Goal: Check status: Check status

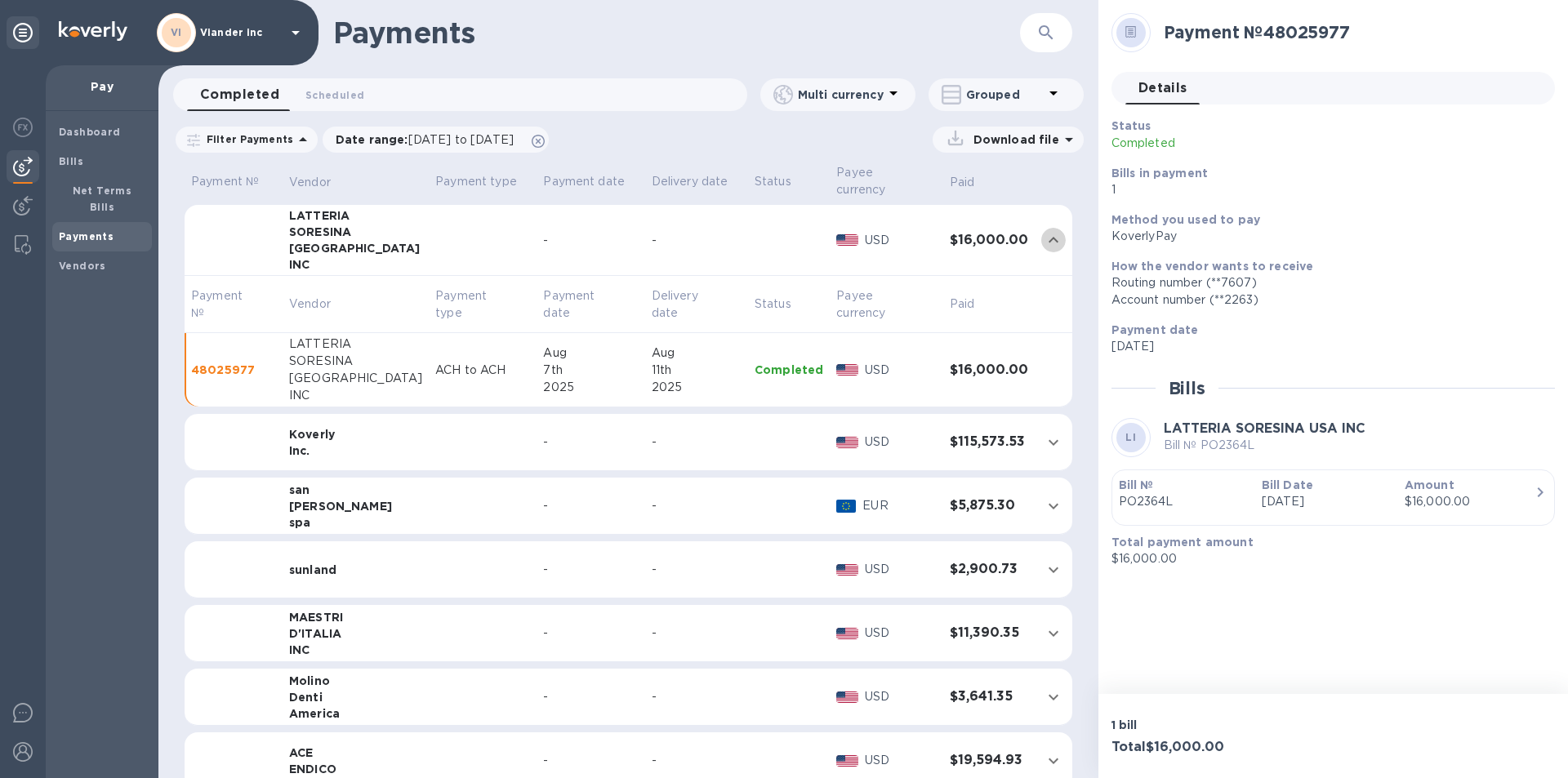
click at [1044, 231] on icon "expand row" at bounding box center [1053, 240] width 20 height 20
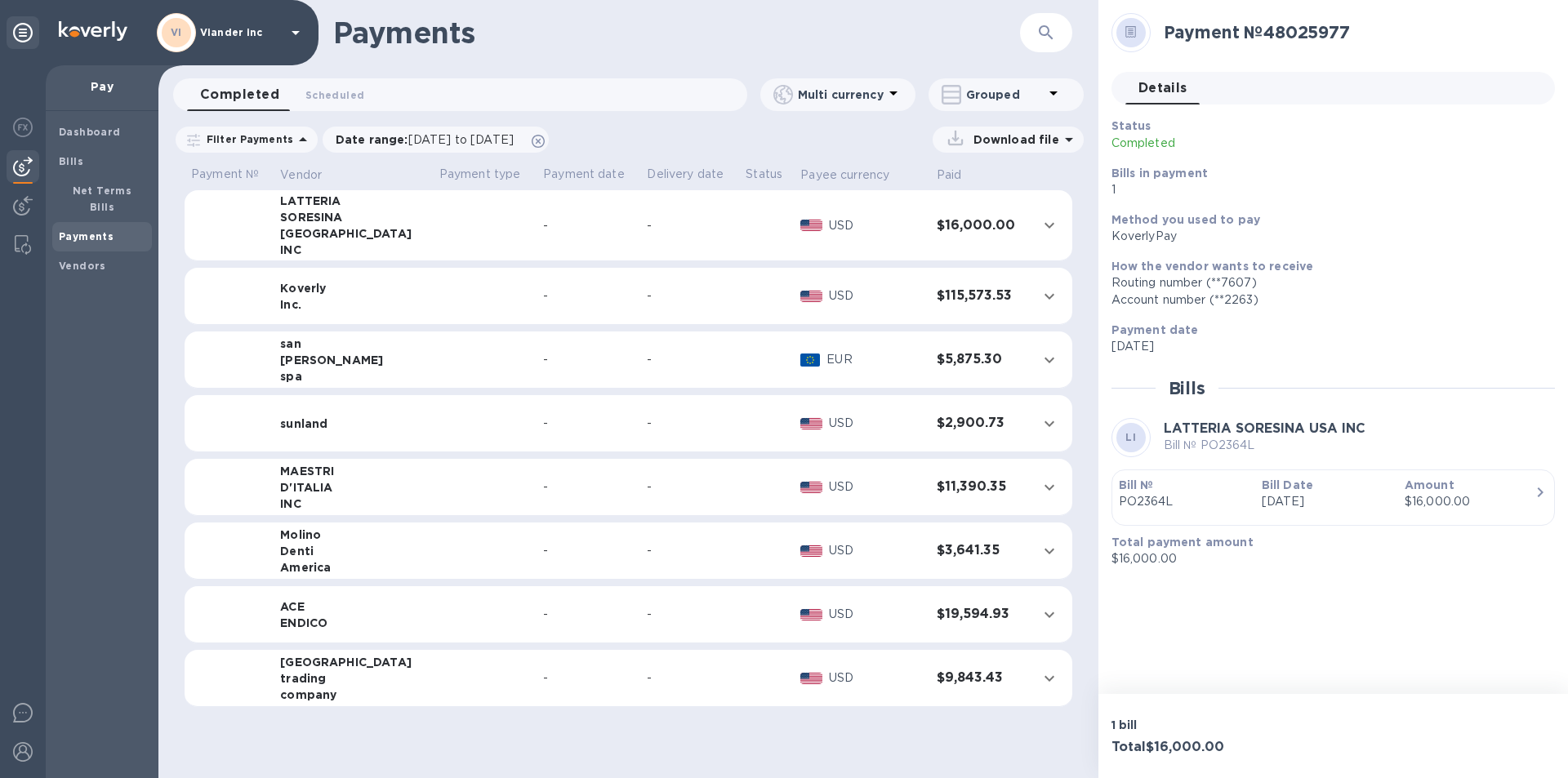
click at [433, 542] on td at bounding box center [485, 551] width 104 height 57
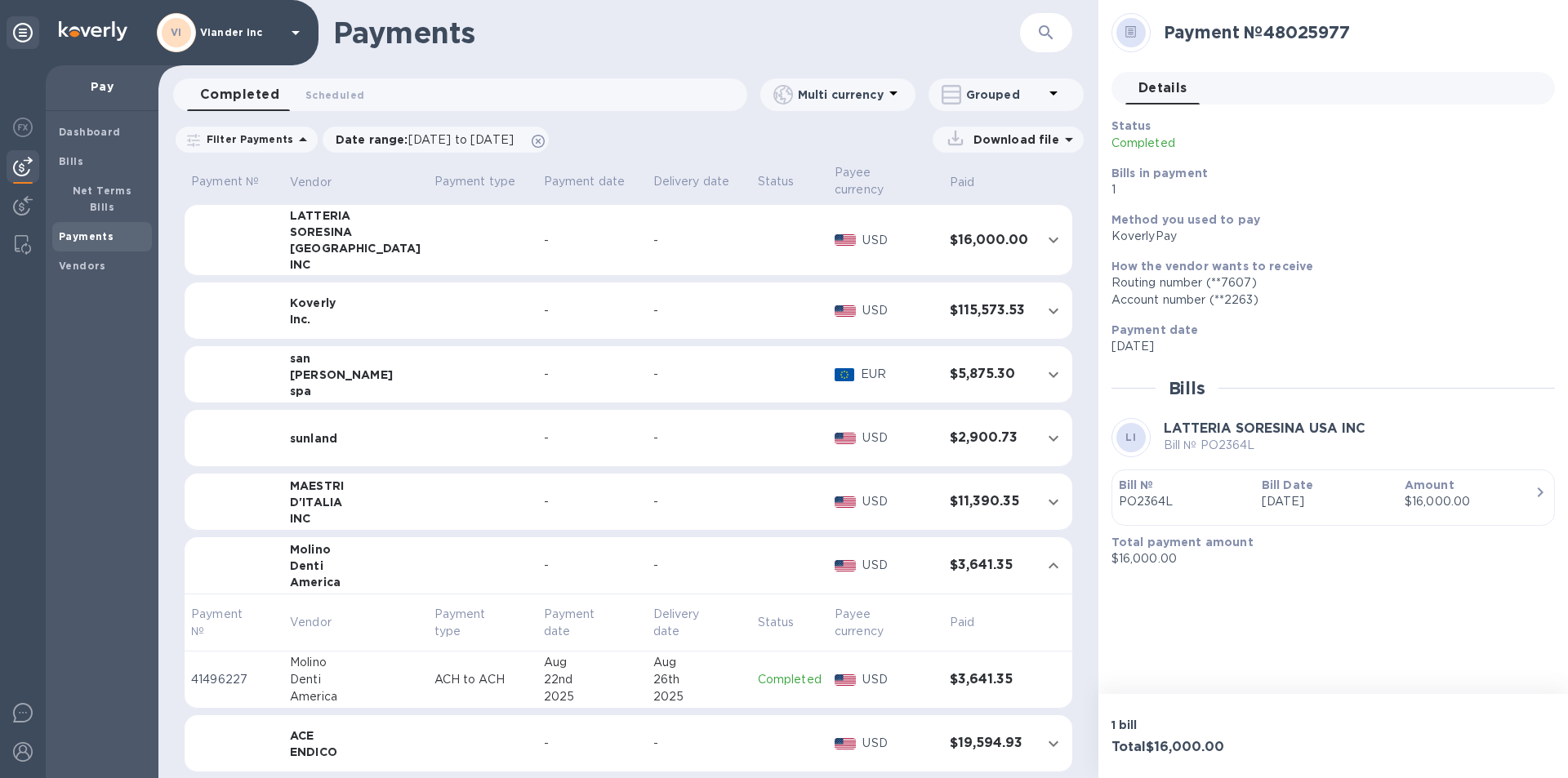
click at [265, 92] on span "Completed 0" at bounding box center [240, 94] width 79 height 22
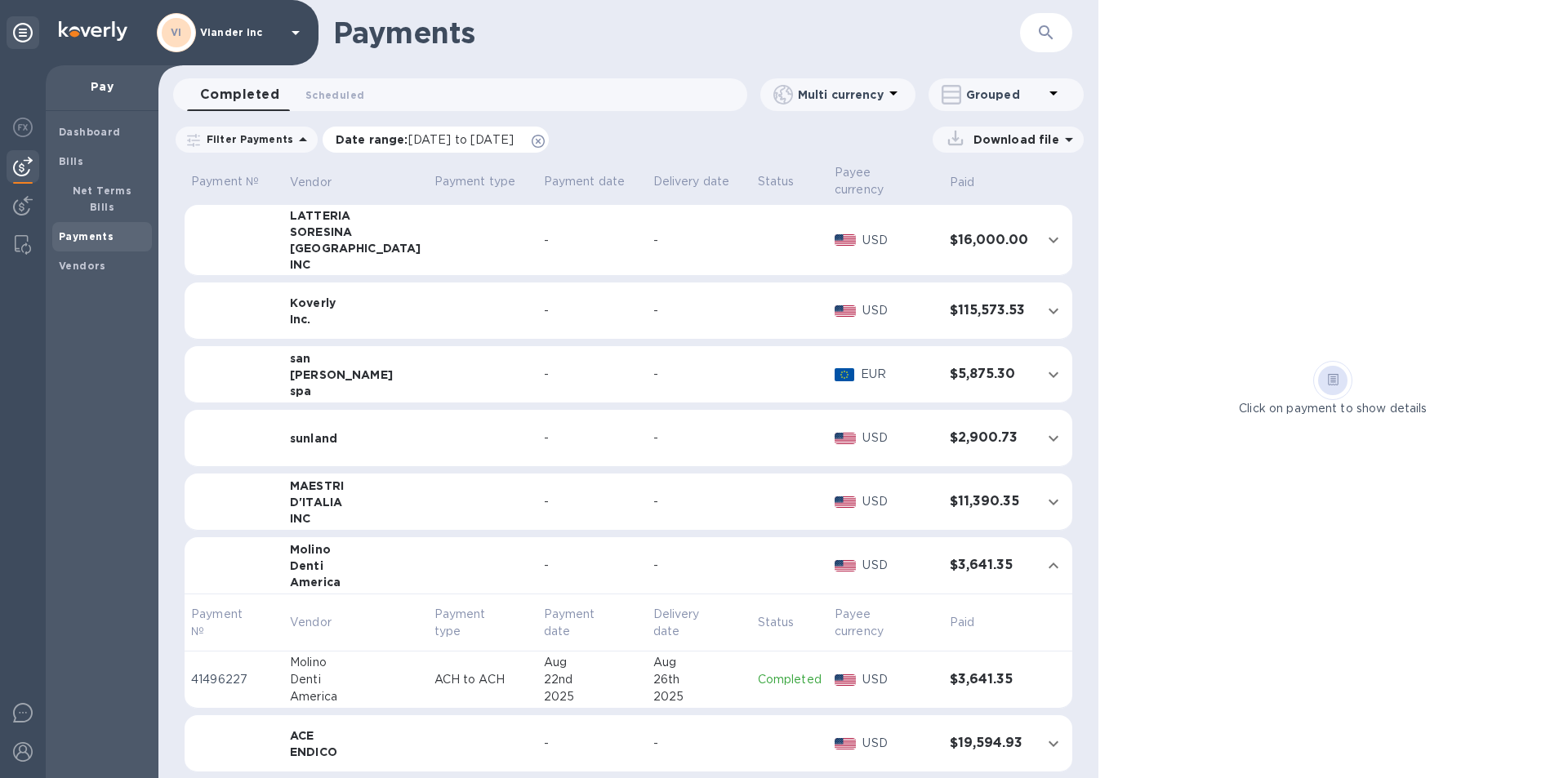
click at [429, 142] on span "[DATE] to [DATE]" at bounding box center [461, 139] width 105 height 13
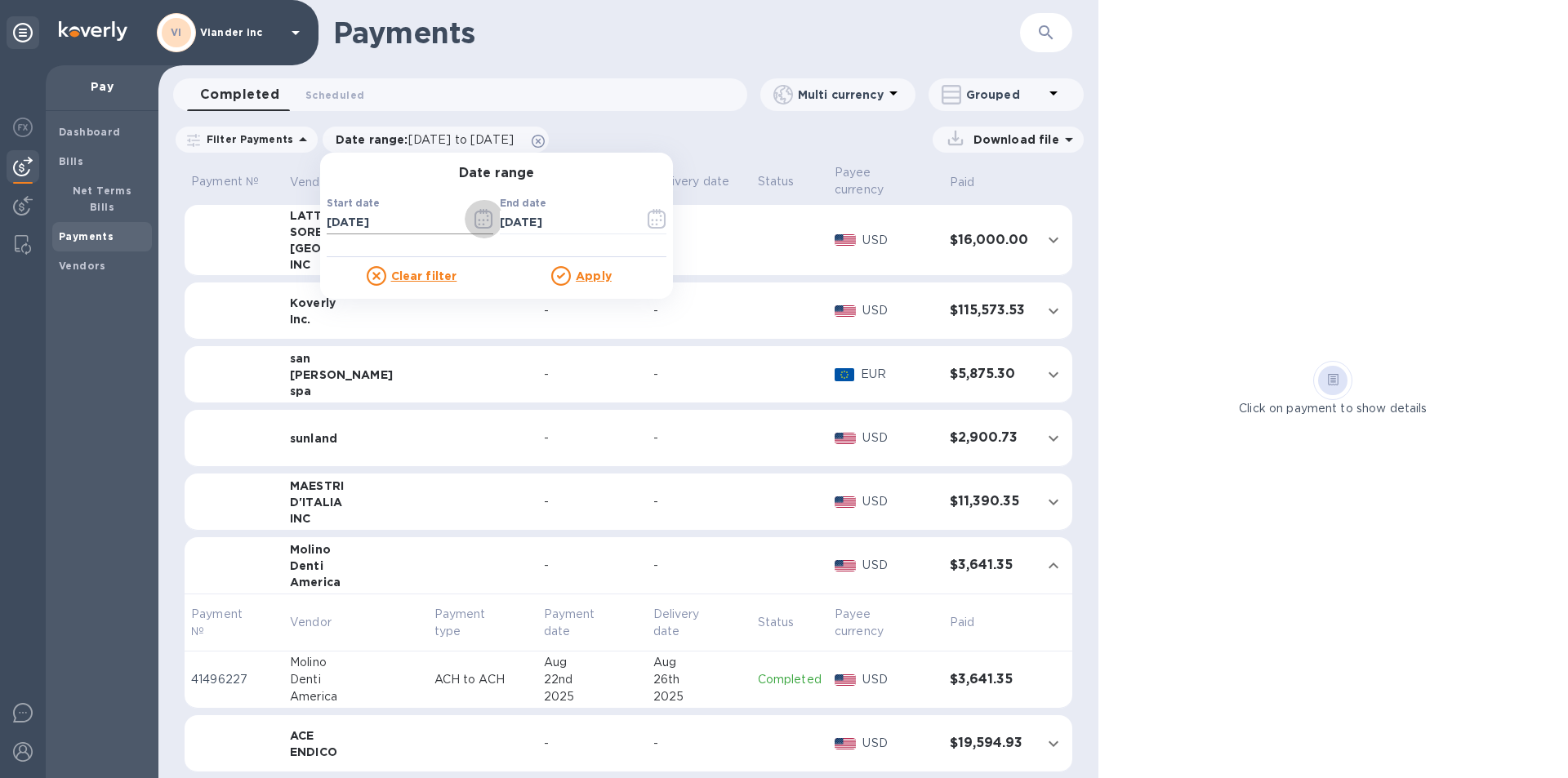
click at [475, 219] on icon "button" at bounding box center [484, 218] width 19 height 20
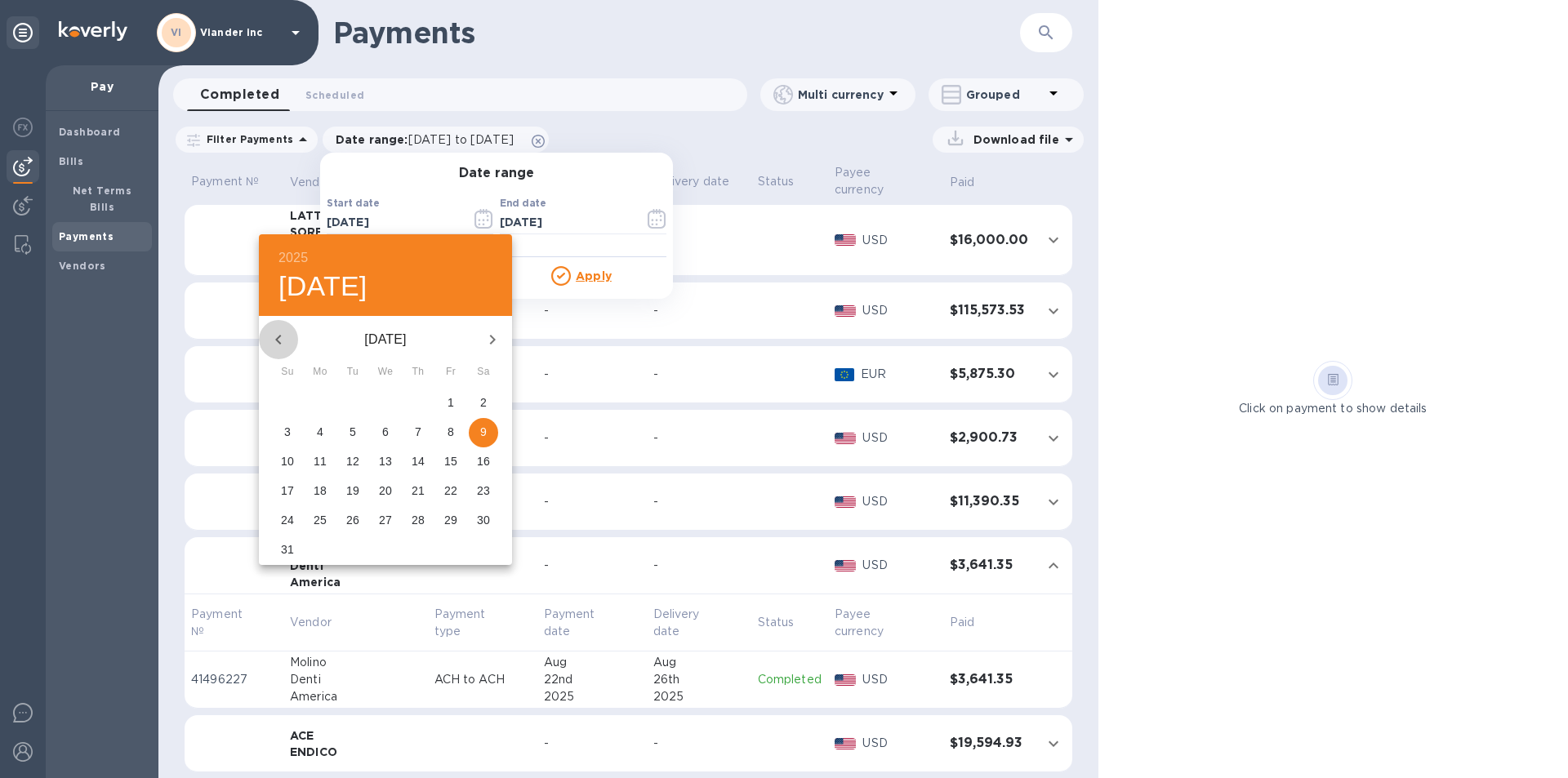
click at [278, 334] on icon "button" at bounding box center [278, 339] width 20 height 20
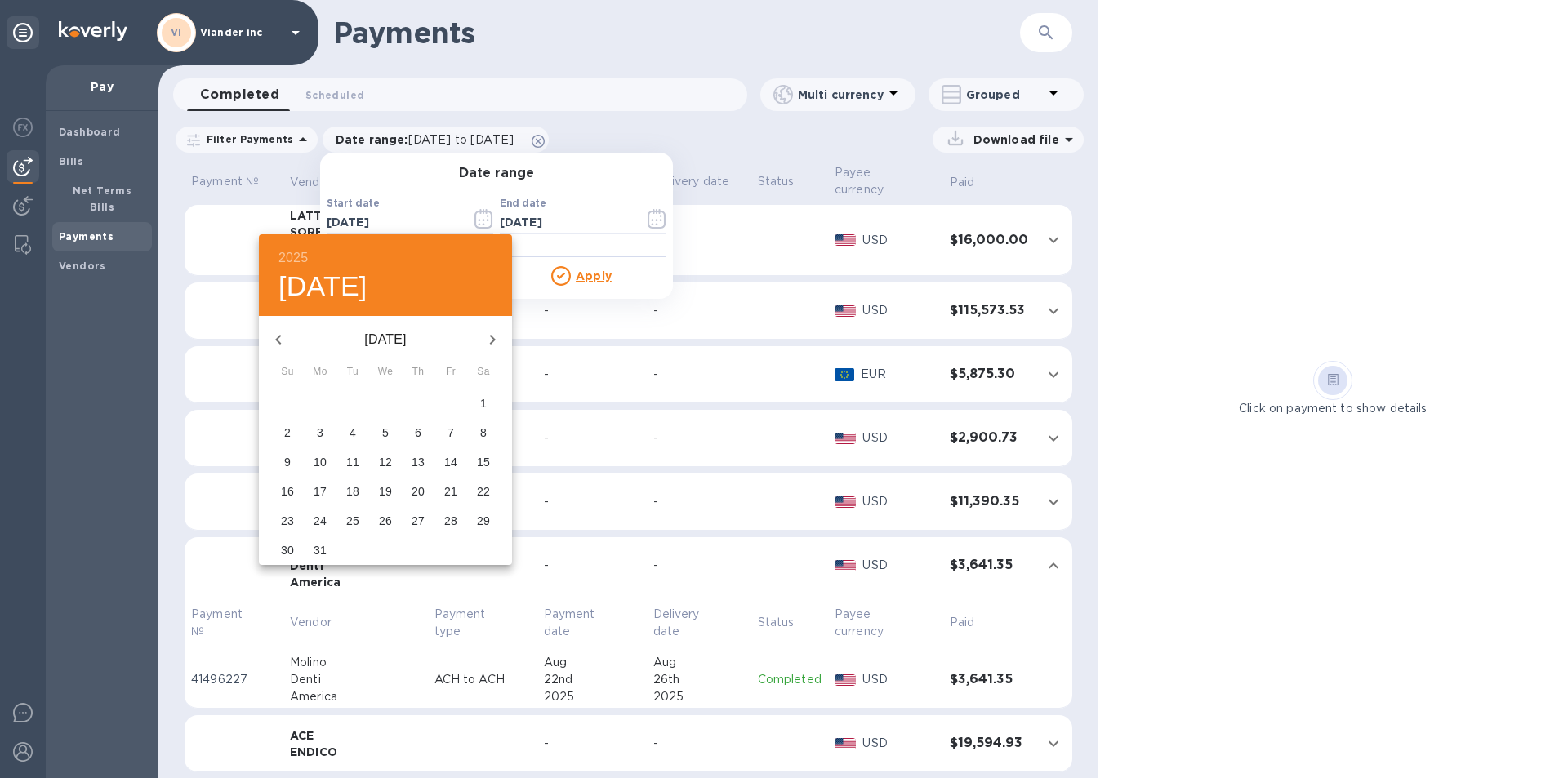
click at [278, 334] on icon "button" at bounding box center [278, 339] width 20 height 20
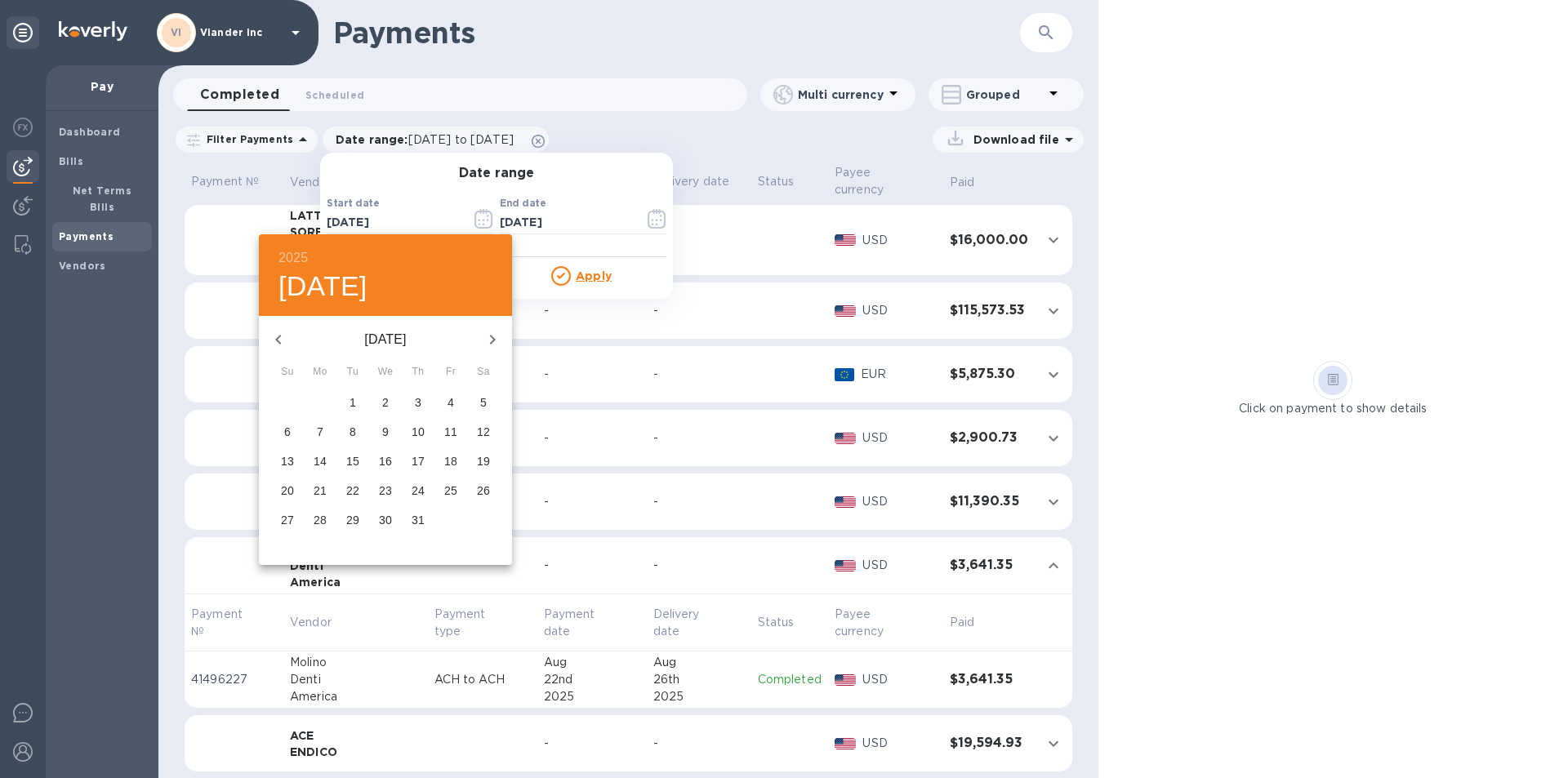
click at [278, 334] on icon "button" at bounding box center [278, 339] width 20 height 20
click at [292, 402] on span "1" at bounding box center [288, 402] width 29 height 16
type input "[DATE]"
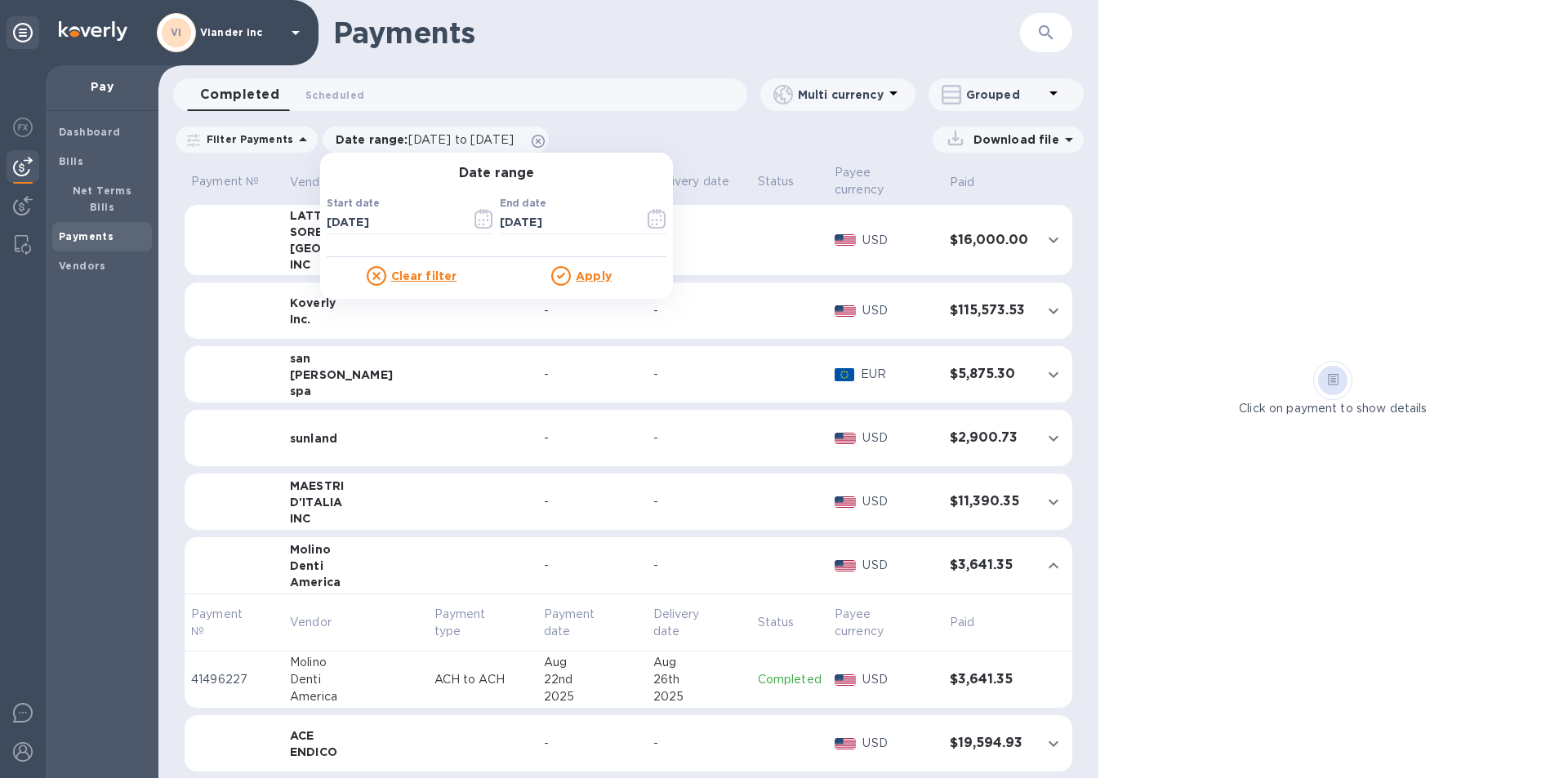
click at [584, 277] on u "Apply" at bounding box center [594, 275] width 36 height 13
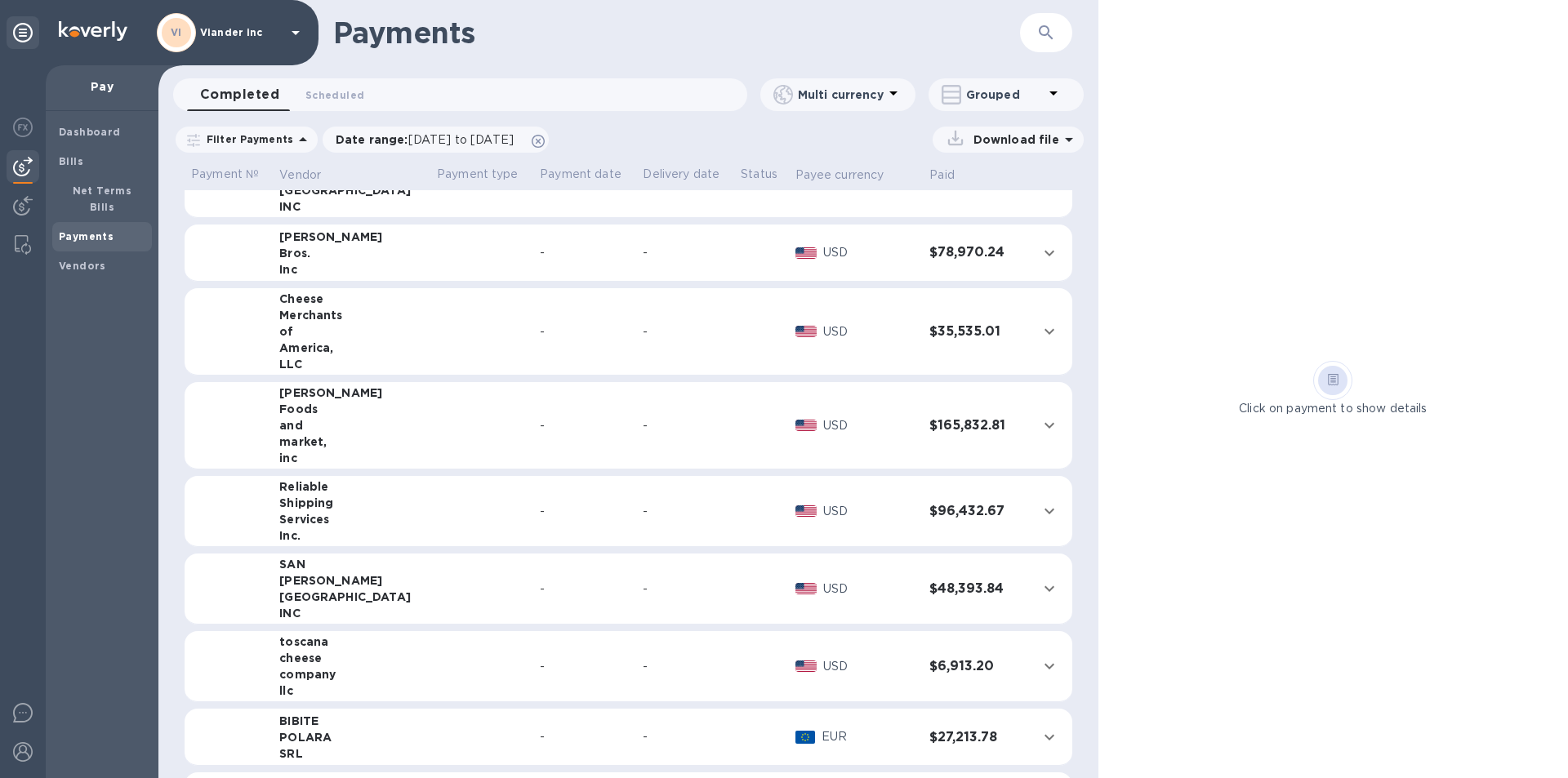
scroll to position [490, 0]
click at [430, 522] on td at bounding box center [481, 510] width 103 height 71
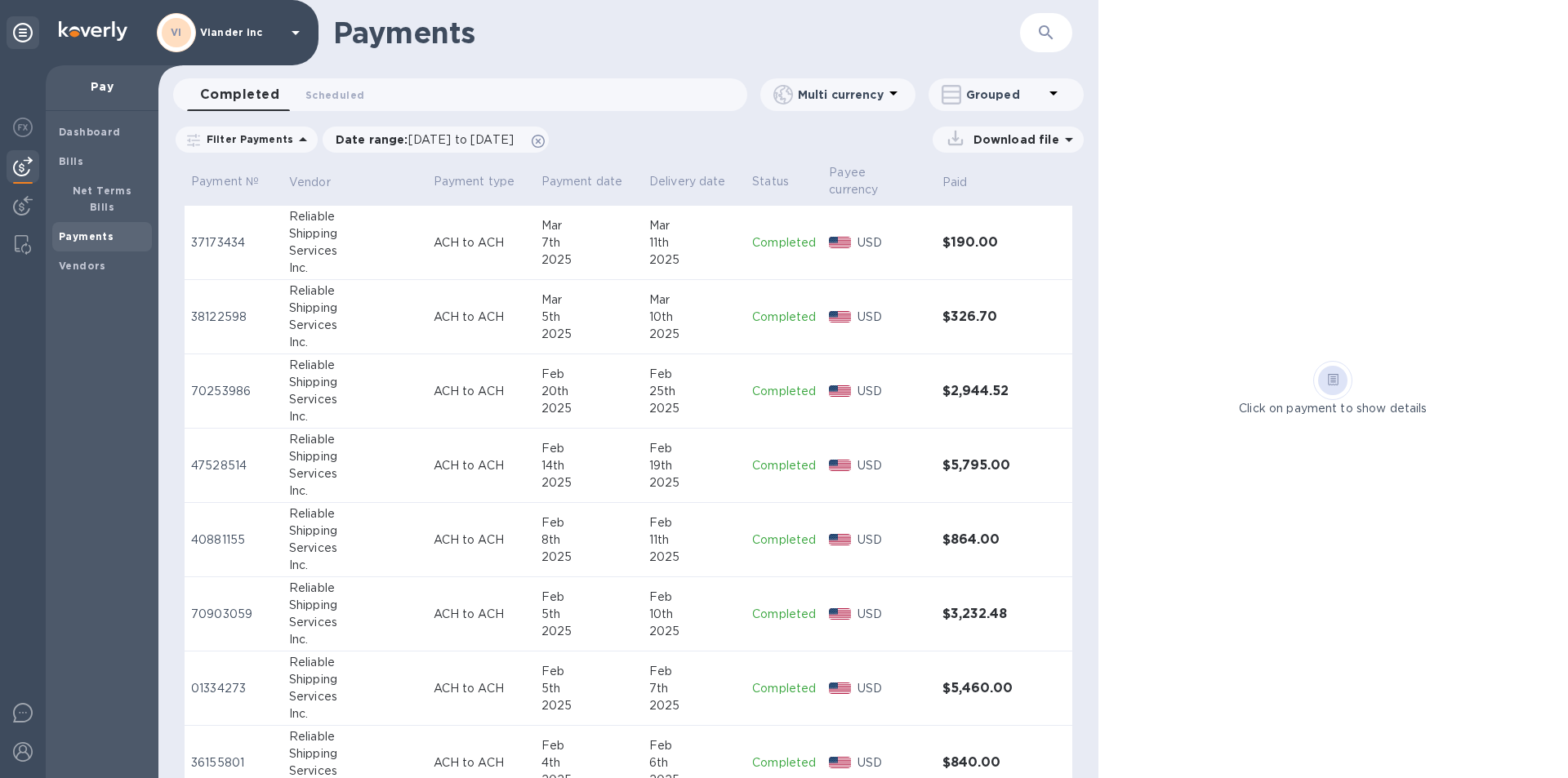
scroll to position [2137, 0]
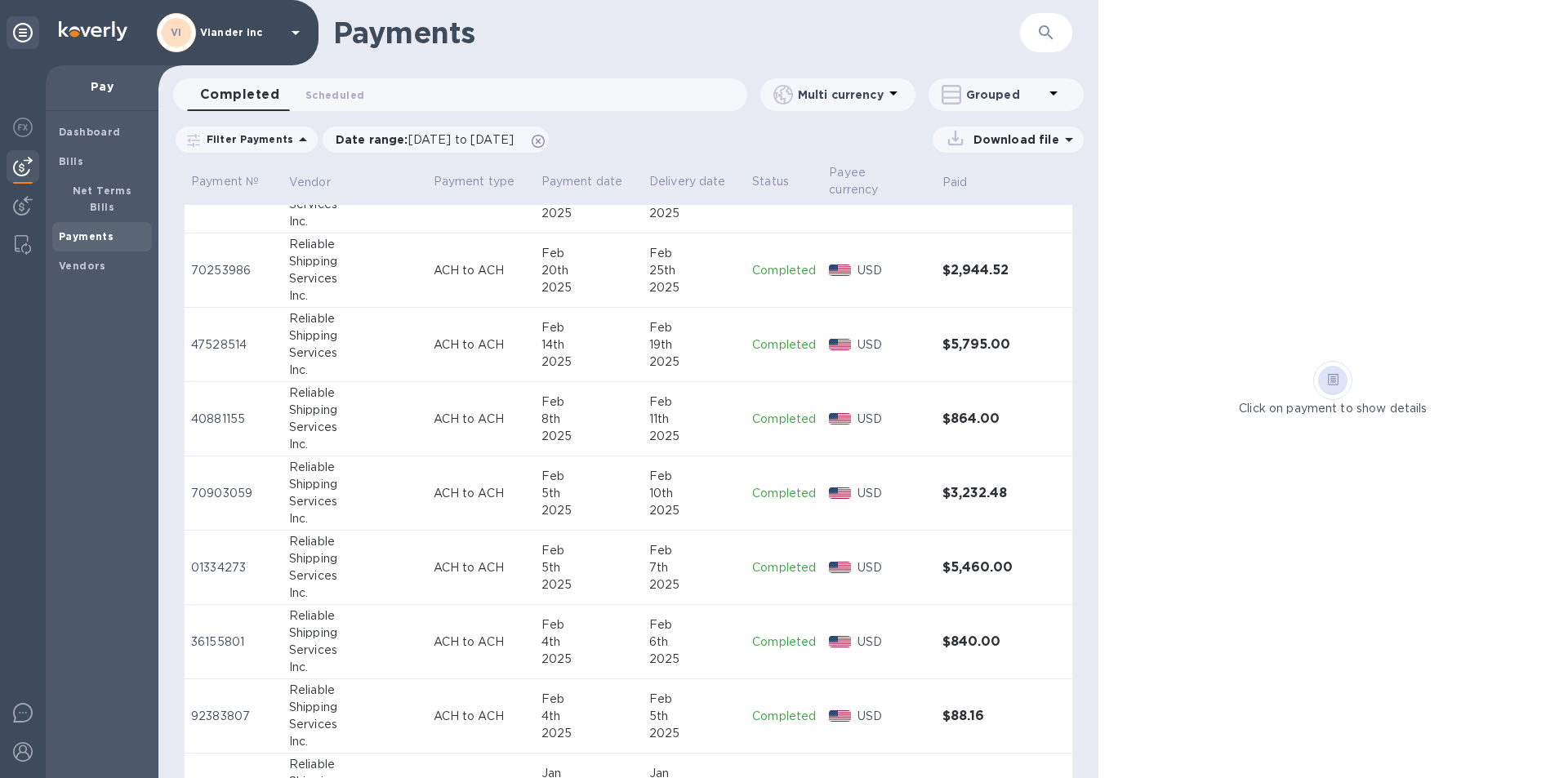
click at [771, 714] on p "Completed" at bounding box center [784, 717] width 64 height 17
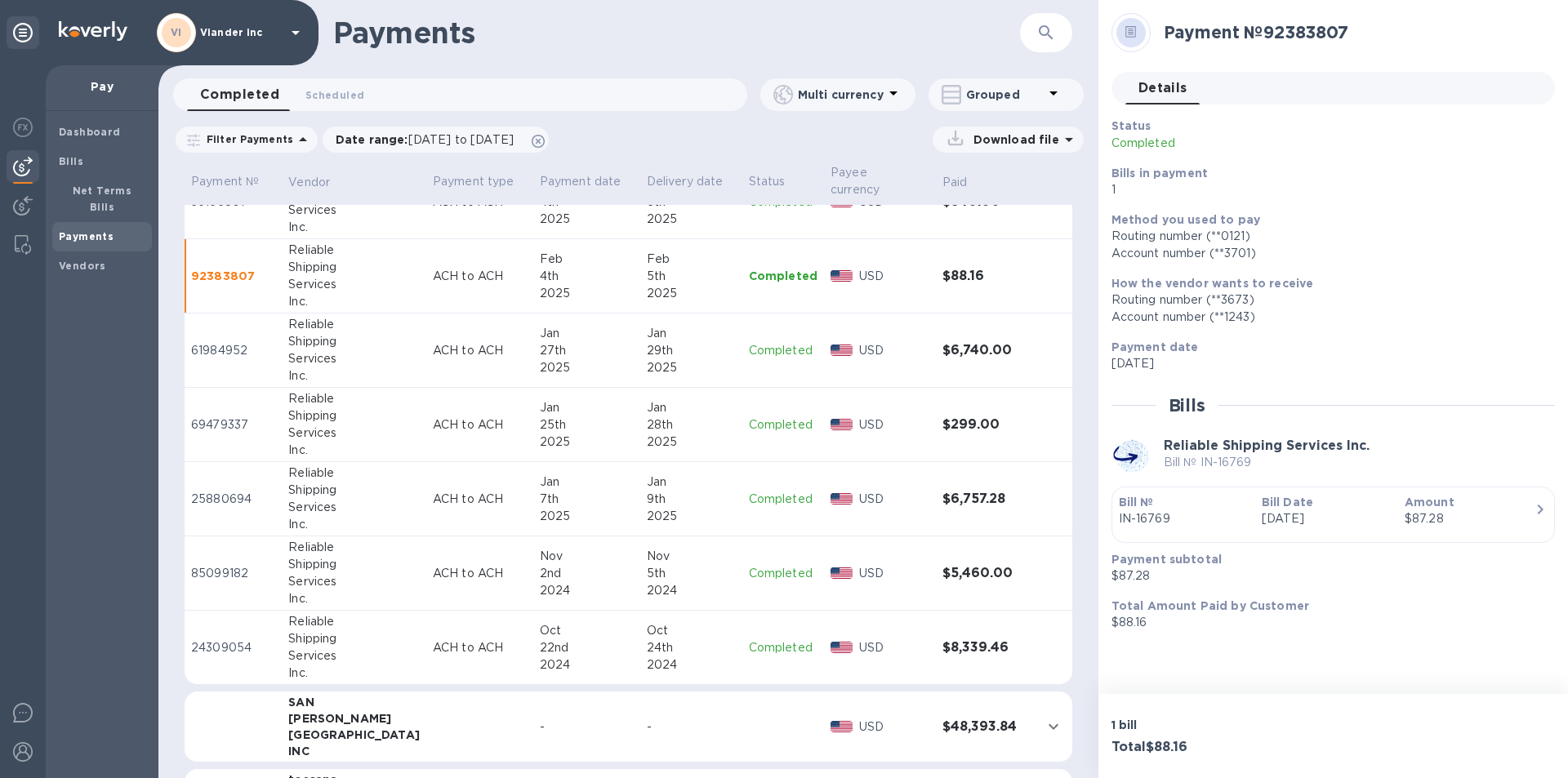
scroll to position [2382, 0]
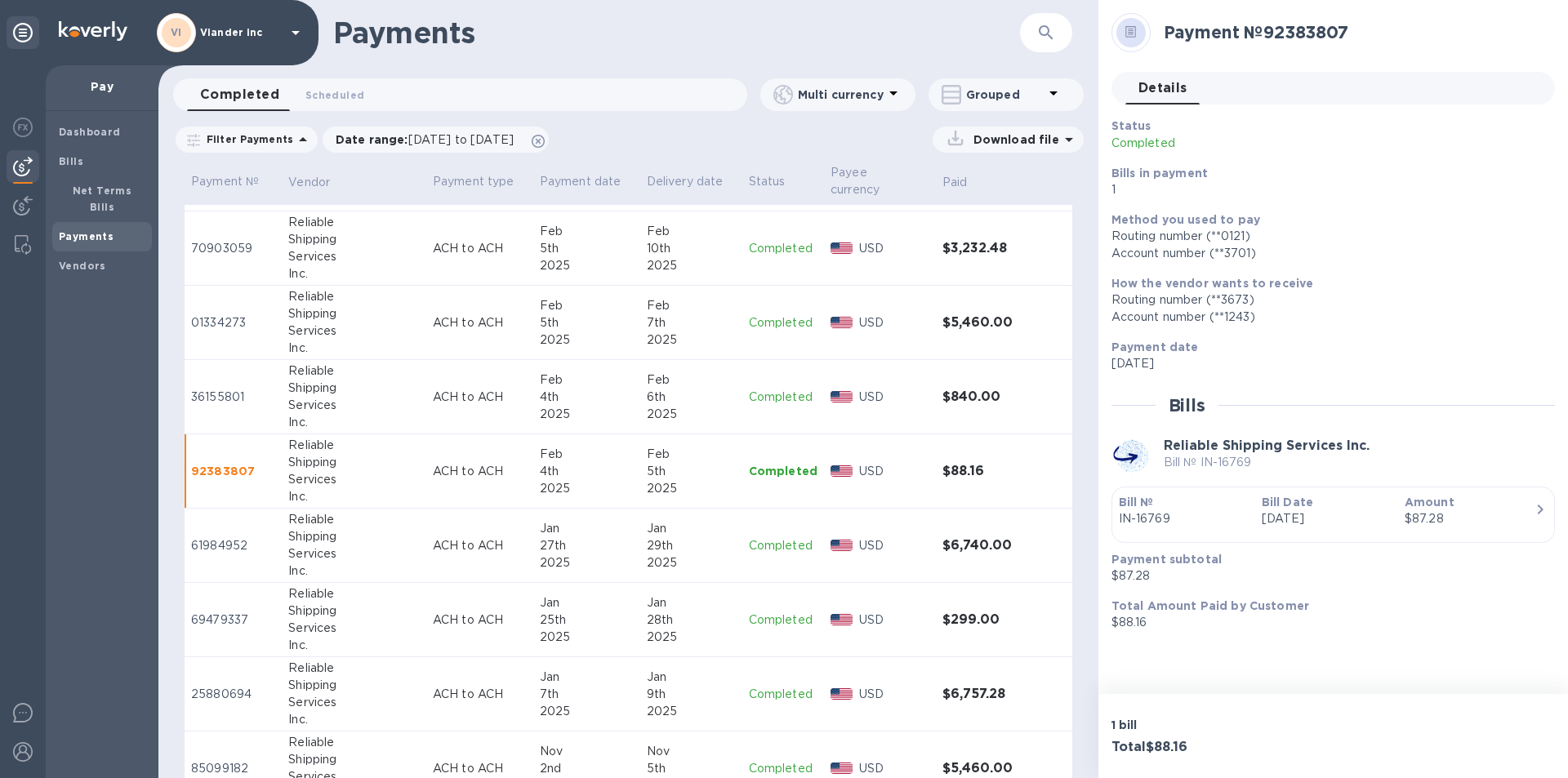
click at [454, 395] on p "ACH to ACH" at bounding box center [479, 397] width 94 height 17
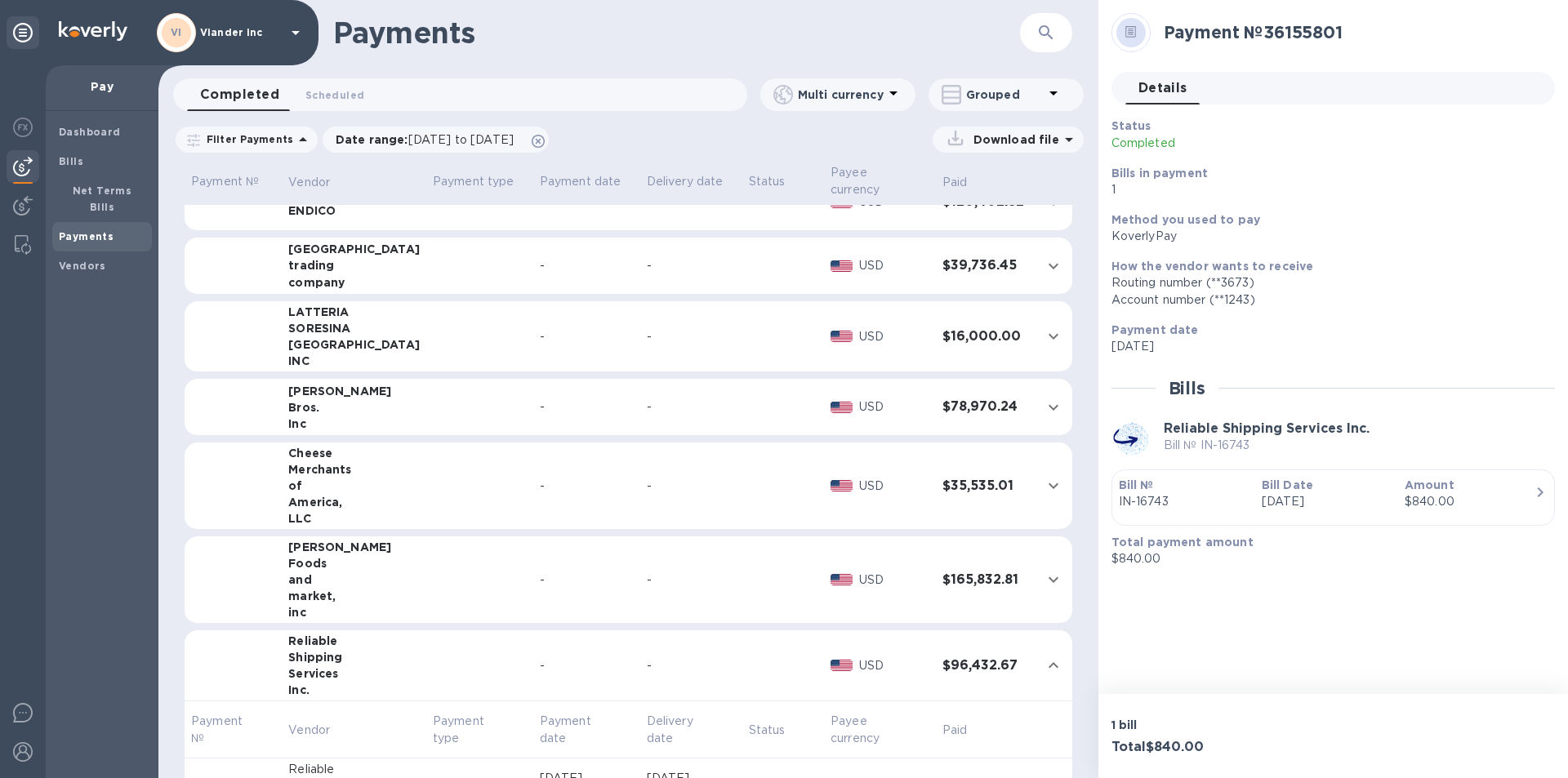
scroll to position [341, 0]
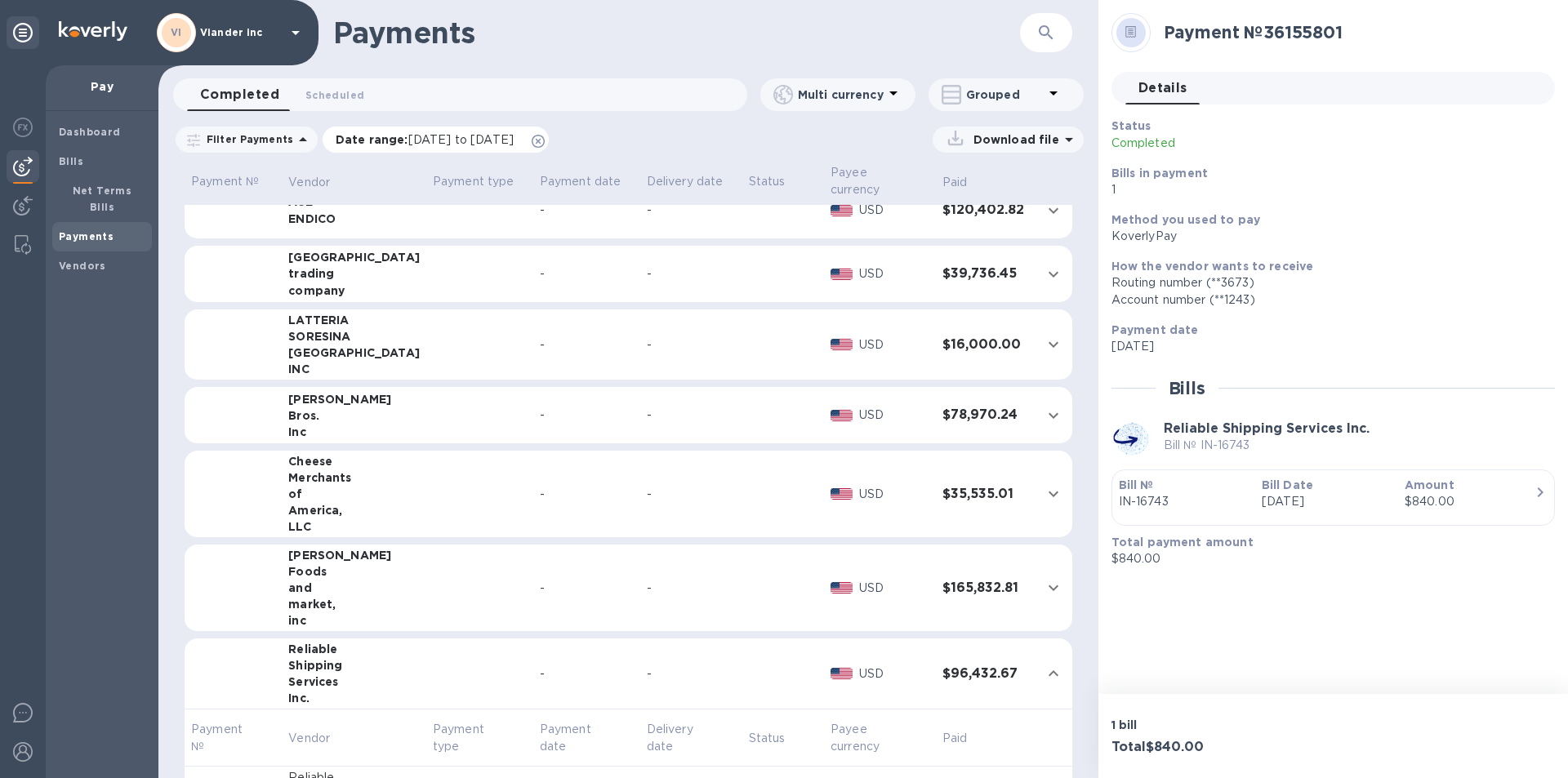
click at [545, 143] on icon at bounding box center [537, 141] width 13 height 13
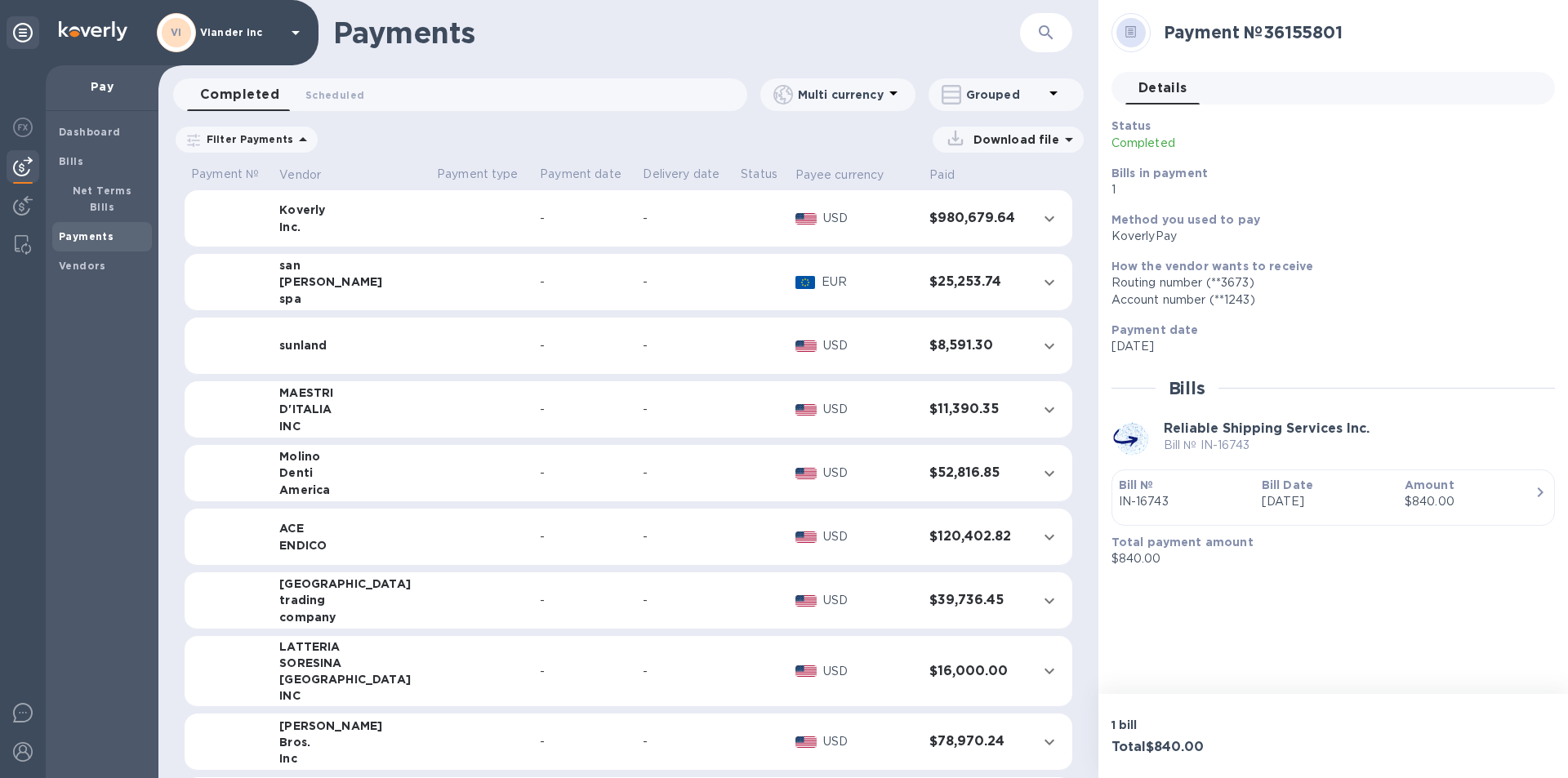
click at [98, 231] on b "Payments" at bounding box center [86, 237] width 54 height 12
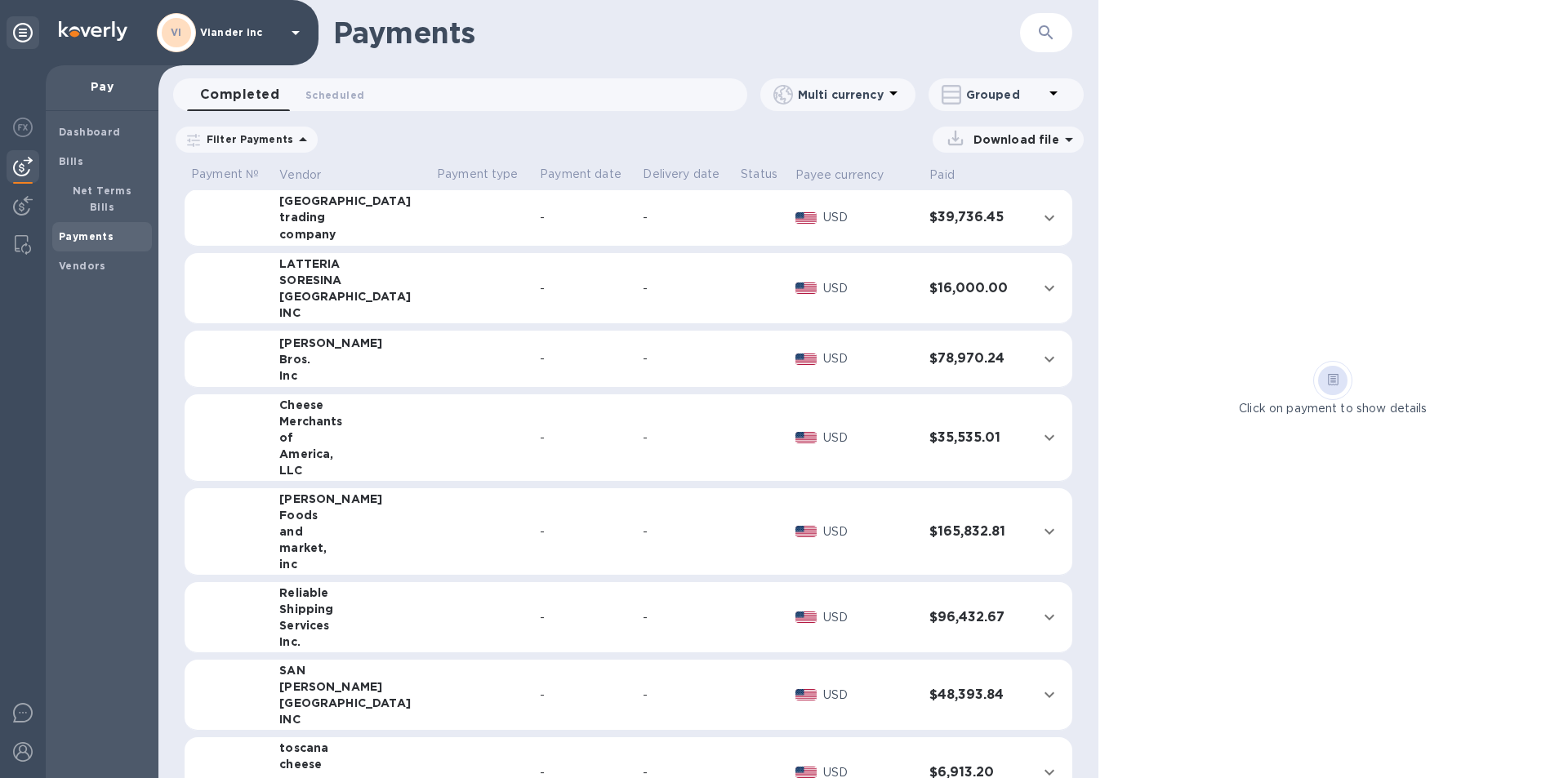
scroll to position [408, 0]
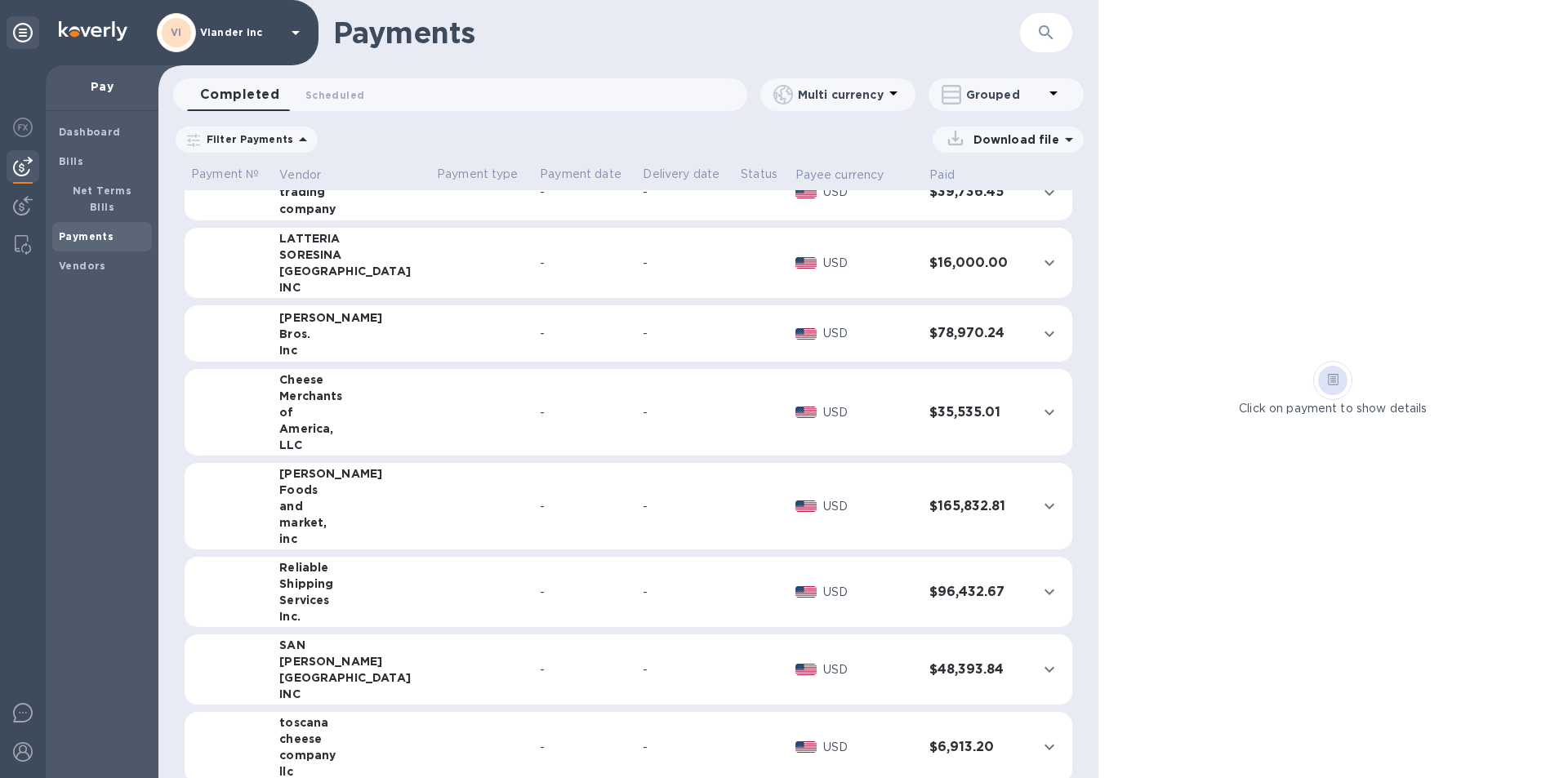
click at [744, 588] on td at bounding box center [761, 592] width 54 height 71
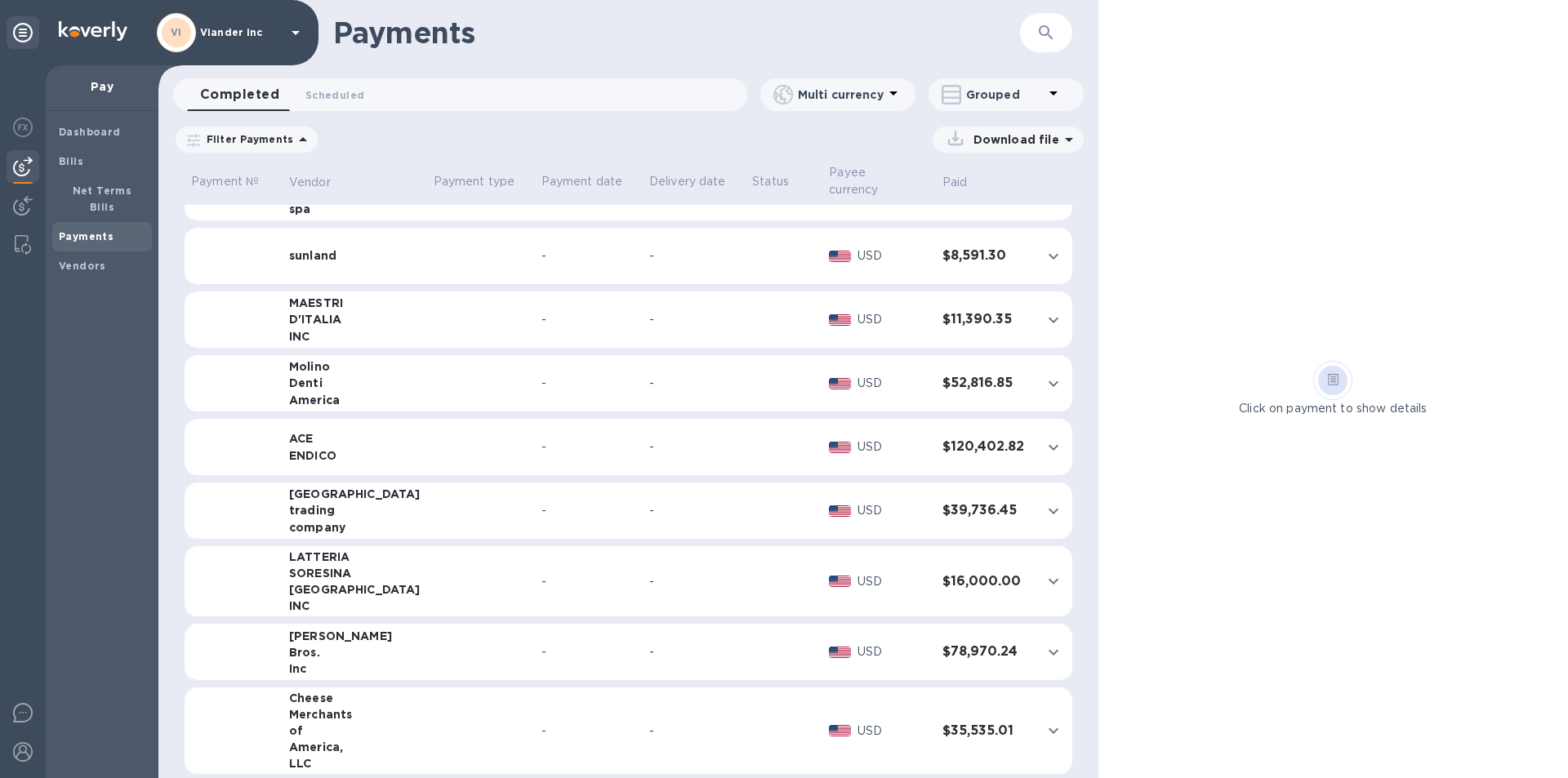
scroll to position [0, 0]
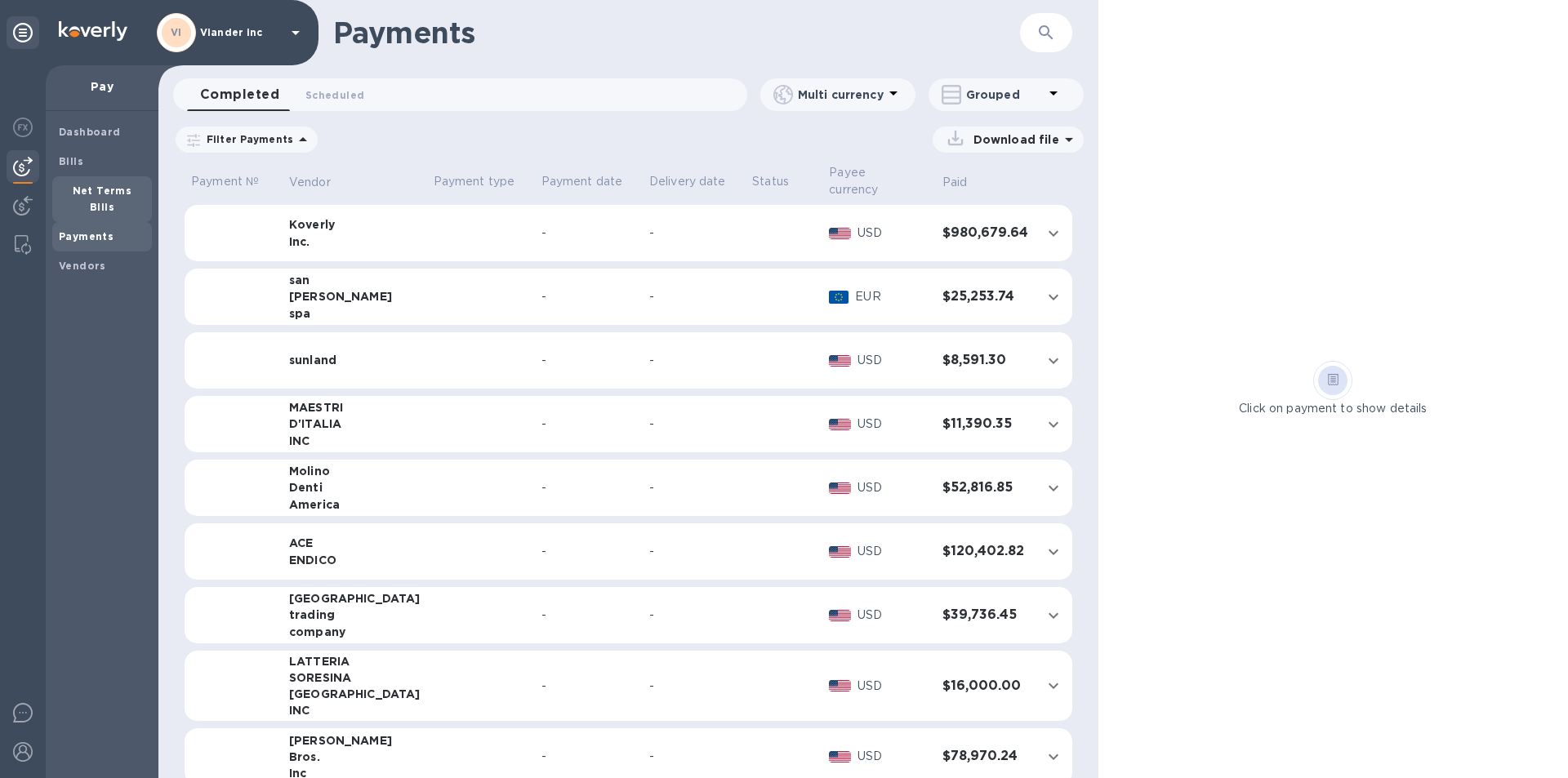
drag, startPoint x: 105, startPoint y: 224, endPoint x: 150, endPoint y: 191, distance: 55.8
click at [105, 231] on b "Payments" at bounding box center [86, 237] width 54 height 12
click at [445, 100] on div "Completed 0 Scheduled 0" at bounding box center [467, 95] width 561 height 33
click at [450, 181] on p "Payment type" at bounding box center [481, 181] width 95 height 17
click at [96, 156] on span "Bills" at bounding box center [102, 161] width 86 height 16
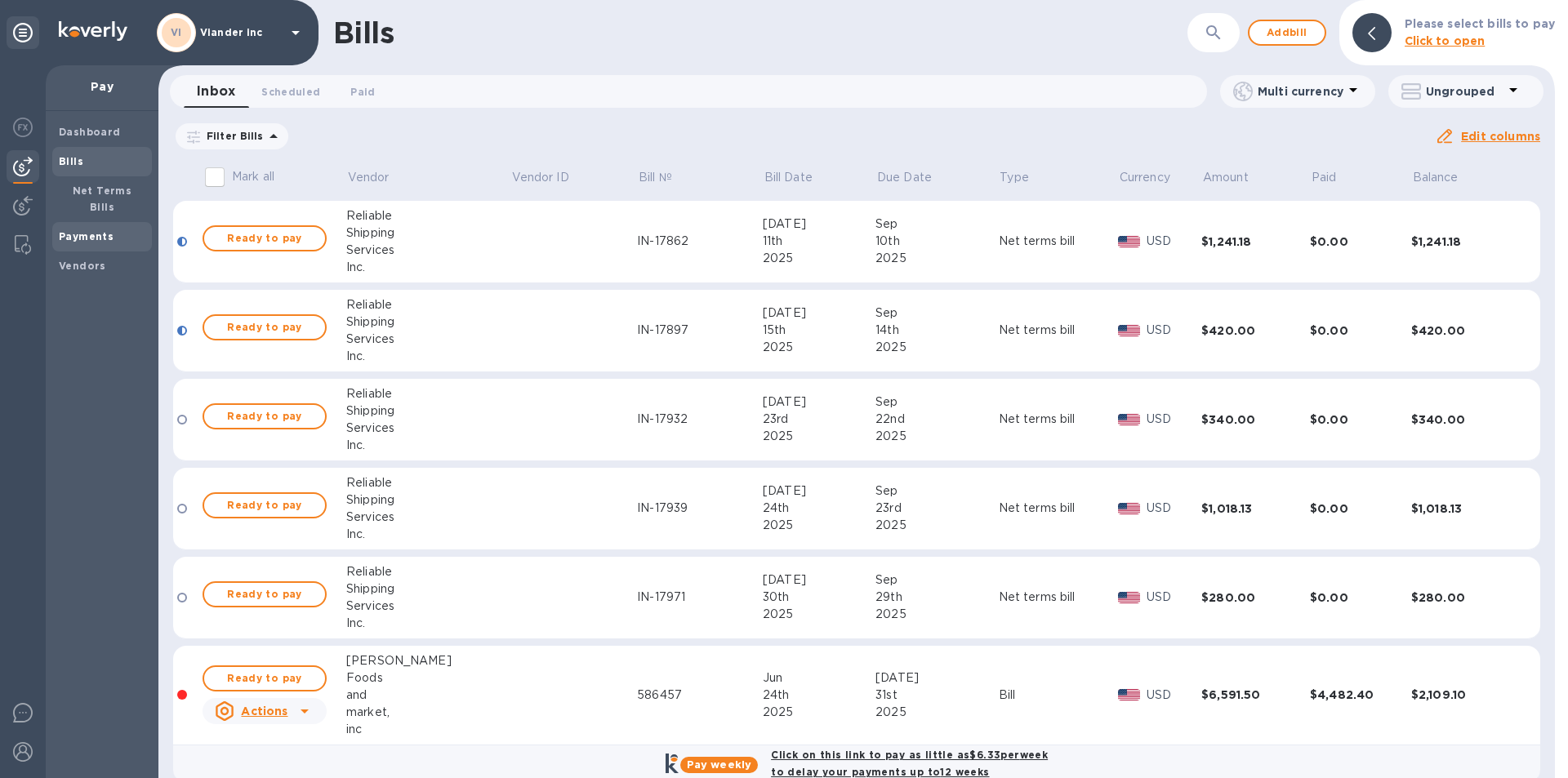
click at [102, 231] on b "Payments" at bounding box center [86, 237] width 54 height 12
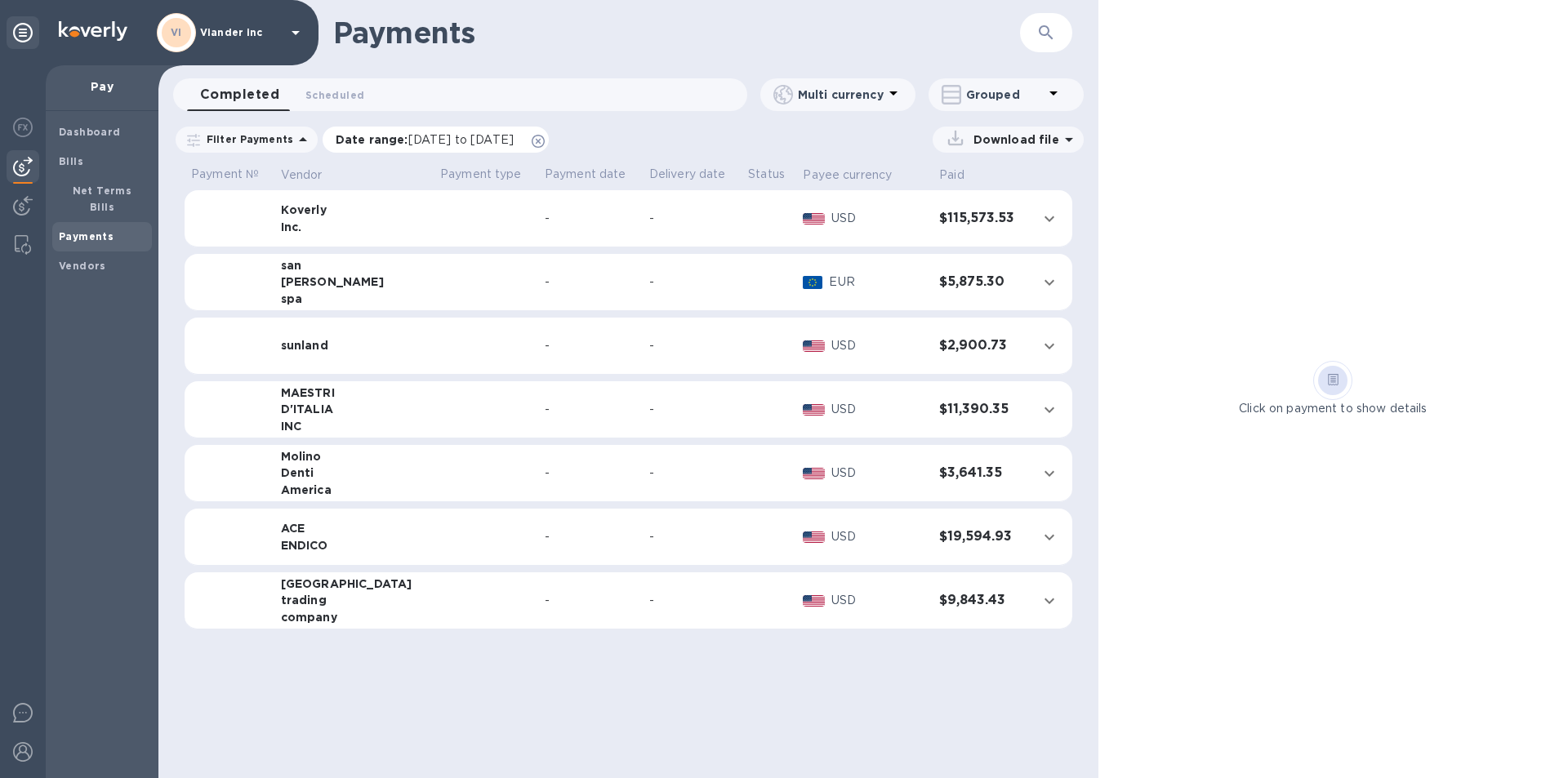
click at [457, 140] on span "[DATE] to [DATE]" at bounding box center [461, 139] width 105 height 13
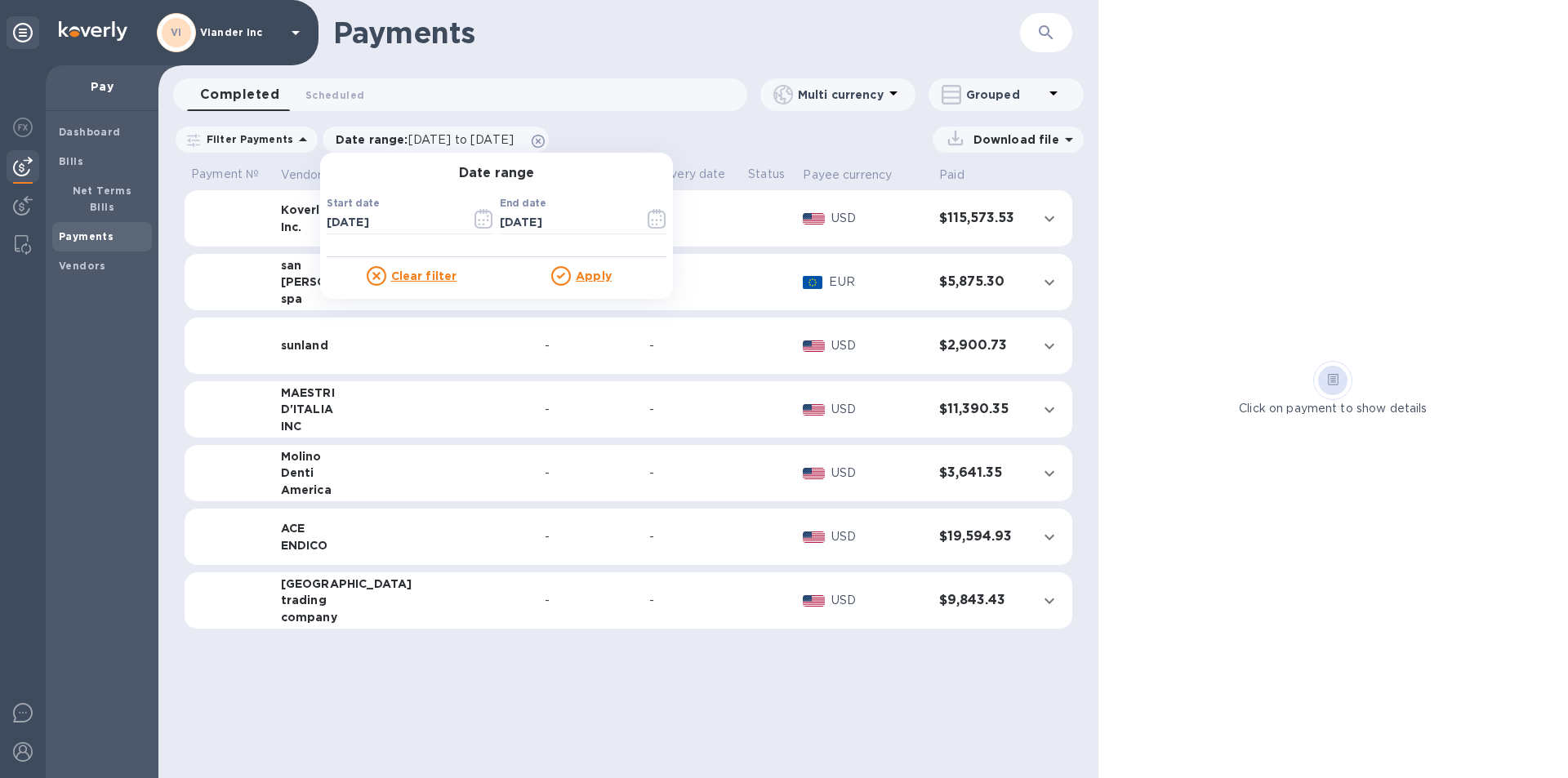
click at [413, 274] on u "Clear filter" at bounding box center [424, 275] width 67 height 13
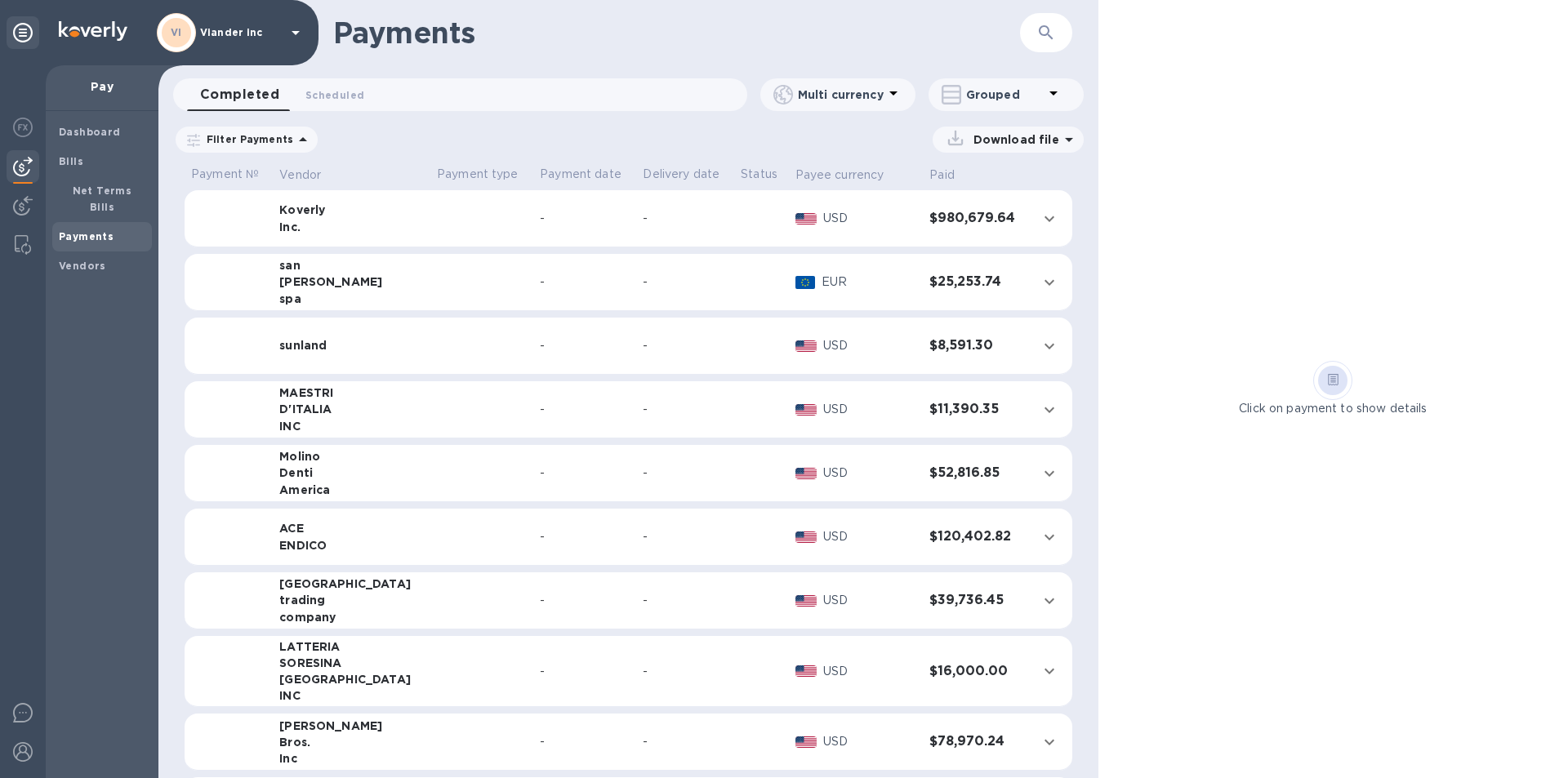
click at [98, 231] on b "Payments" at bounding box center [86, 237] width 54 height 12
click at [106, 258] on span "Vendors" at bounding box center [102, 266] width 86 height 16
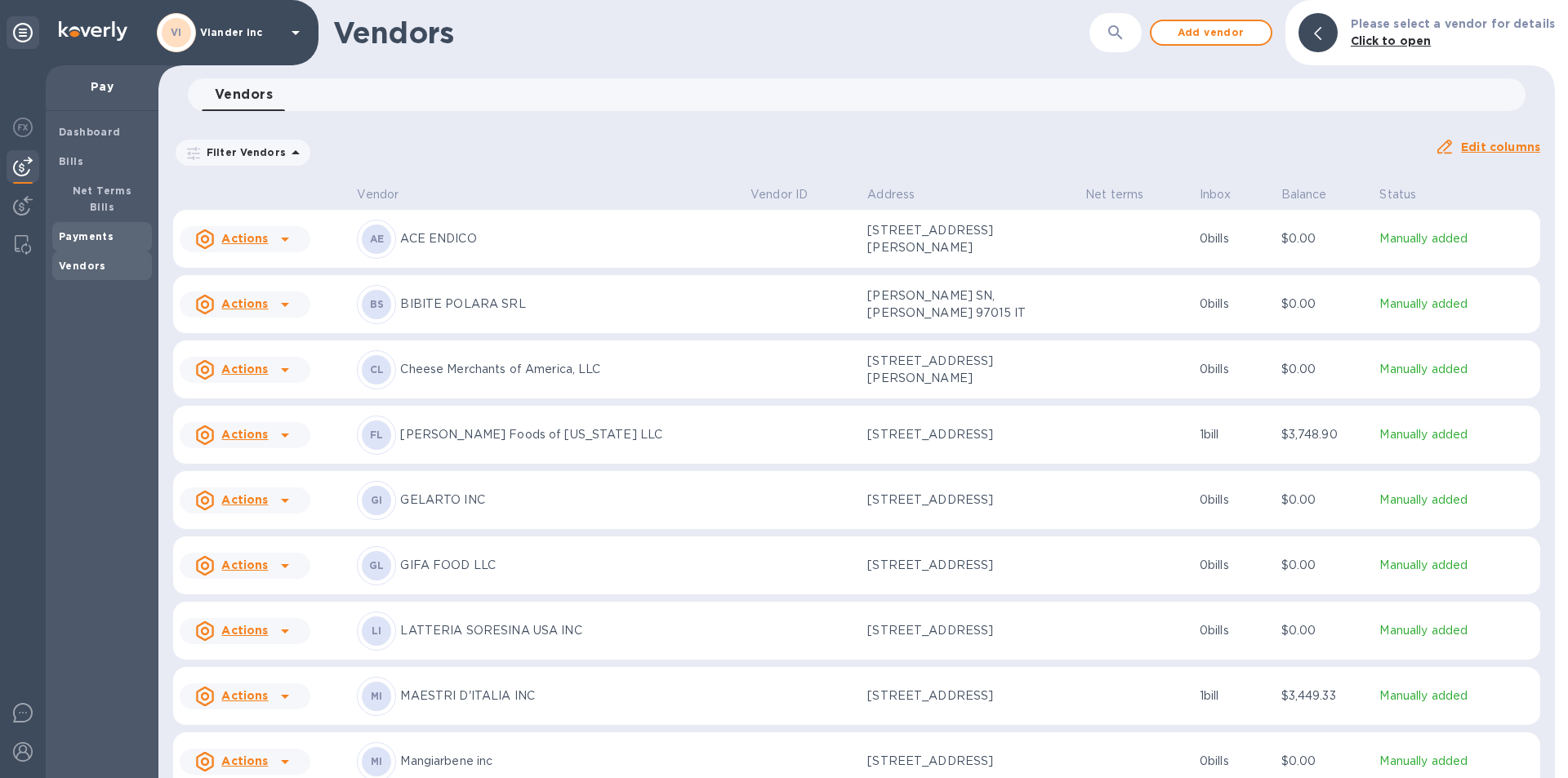
click at [98, 231] on b "Payments" at bounding box center [86, 237] width 54 height 12
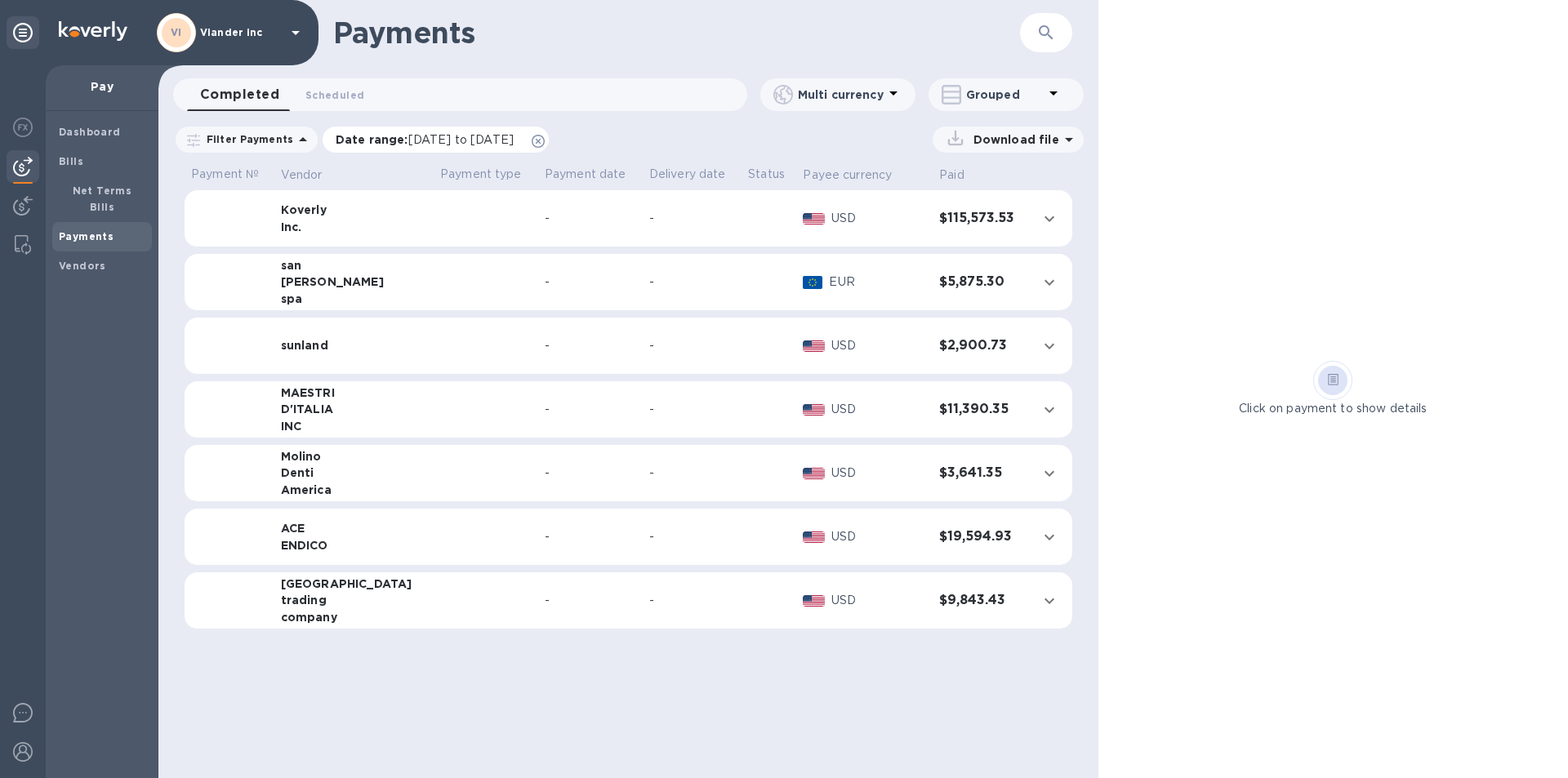
click at [514, 142] on span "[DATE] to [DATE]" at bounding box center [461, 139] width 105 height 13
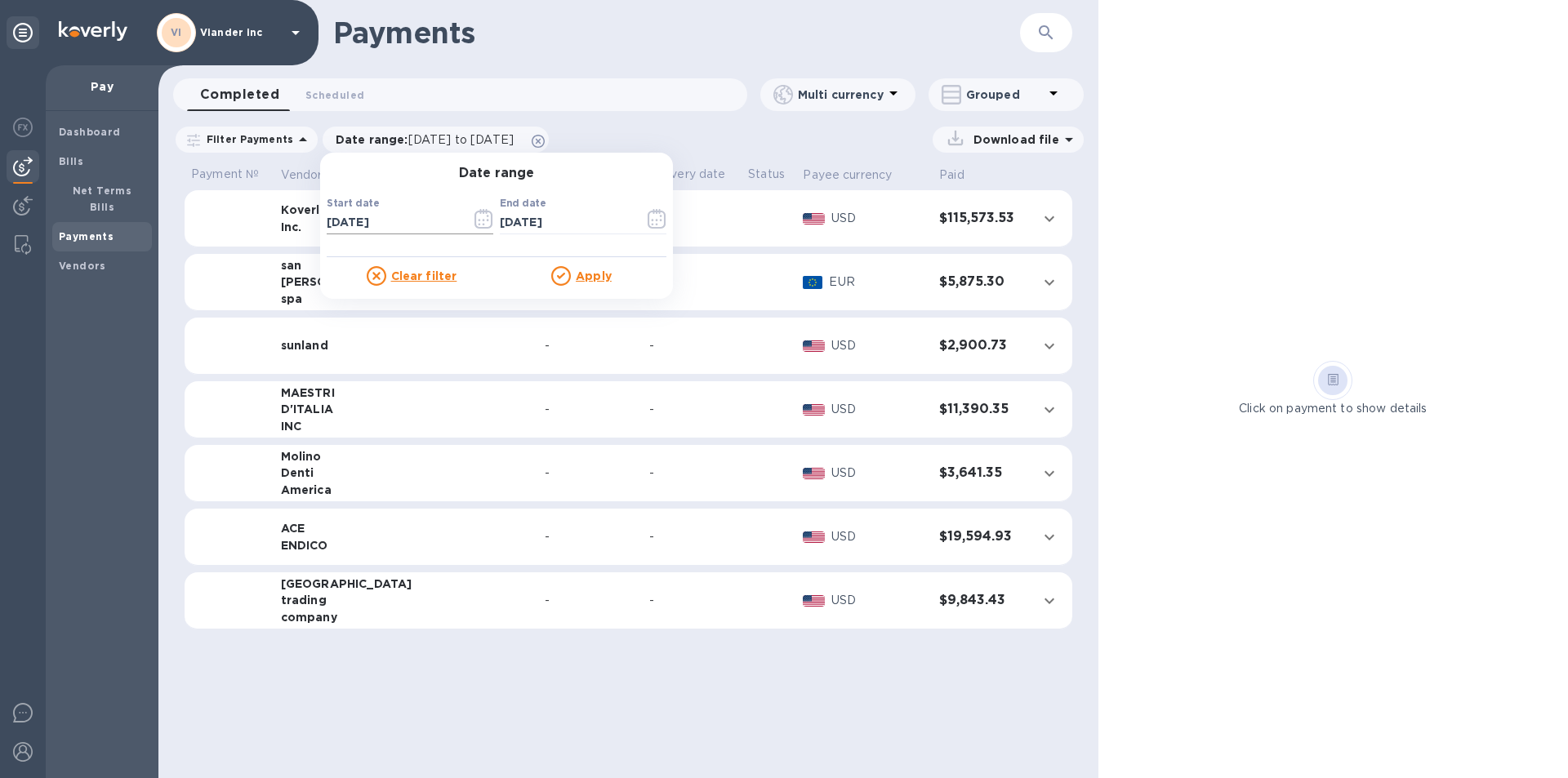
click at [374, 217] on input "[DATE]" at bounding box center [392, 223] width 131 height 24
click at [474, 217] on icon "button" at bounding box center [484, 218] width 19 height 20
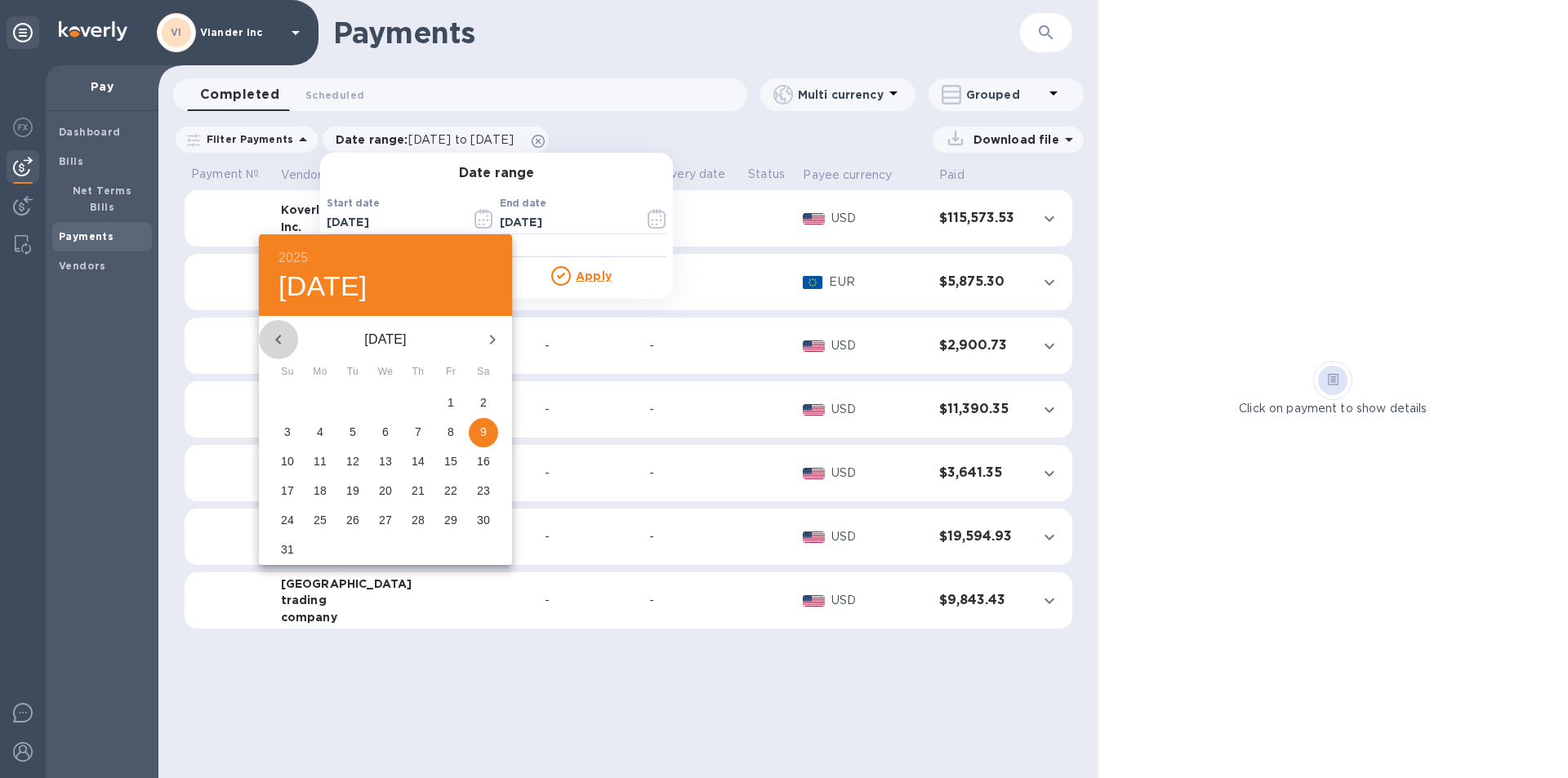
click at [283, 337] on icon "button" at bounding box center [278, 339] width 20 height 20
click at [285, 334] on icon "button" at bounding box center [278, 339] width 20 height 20
click at [285, 333] on icon "button" at bounding box center [278, 339] width 20 height 20
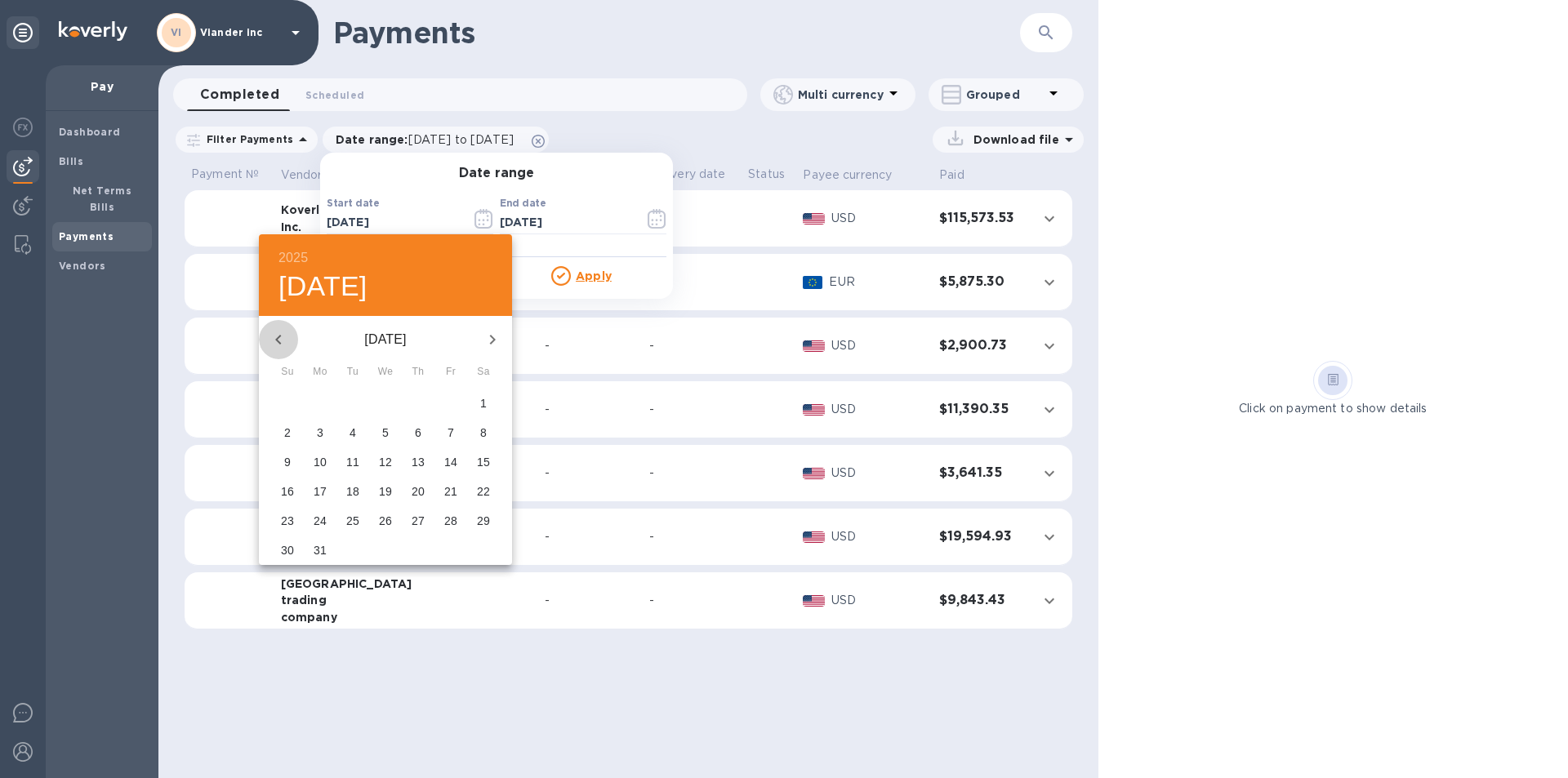
click at [285, 333] on icon "button" at bounding box center [278, 339] width 20 height 20
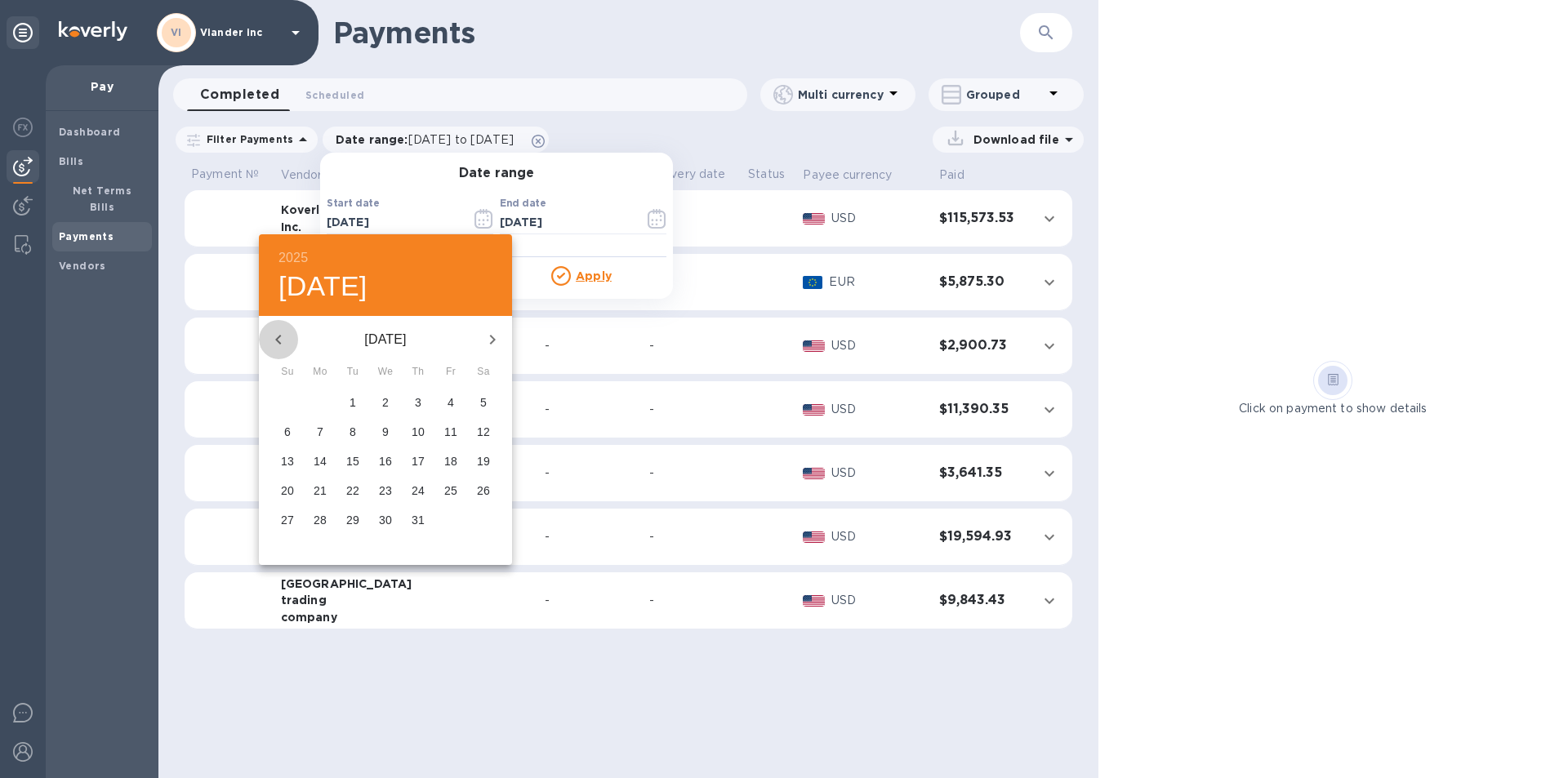
click at [285, 333] on icon "button" at bounding box center [278, 339] width 20 height 20
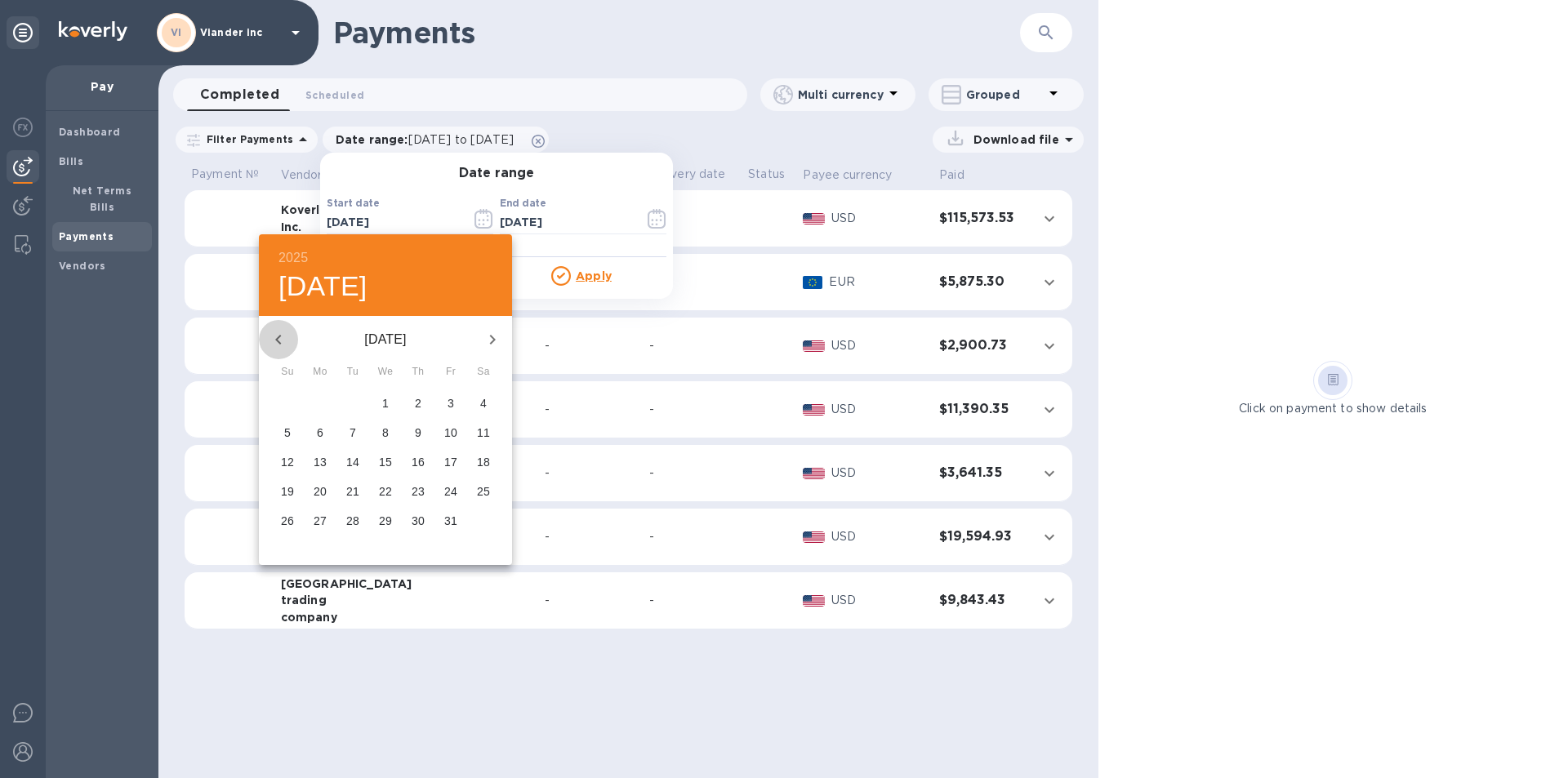
click at [285, 333] on icon "button" at bounding box center [278, 339] width 20 height 20
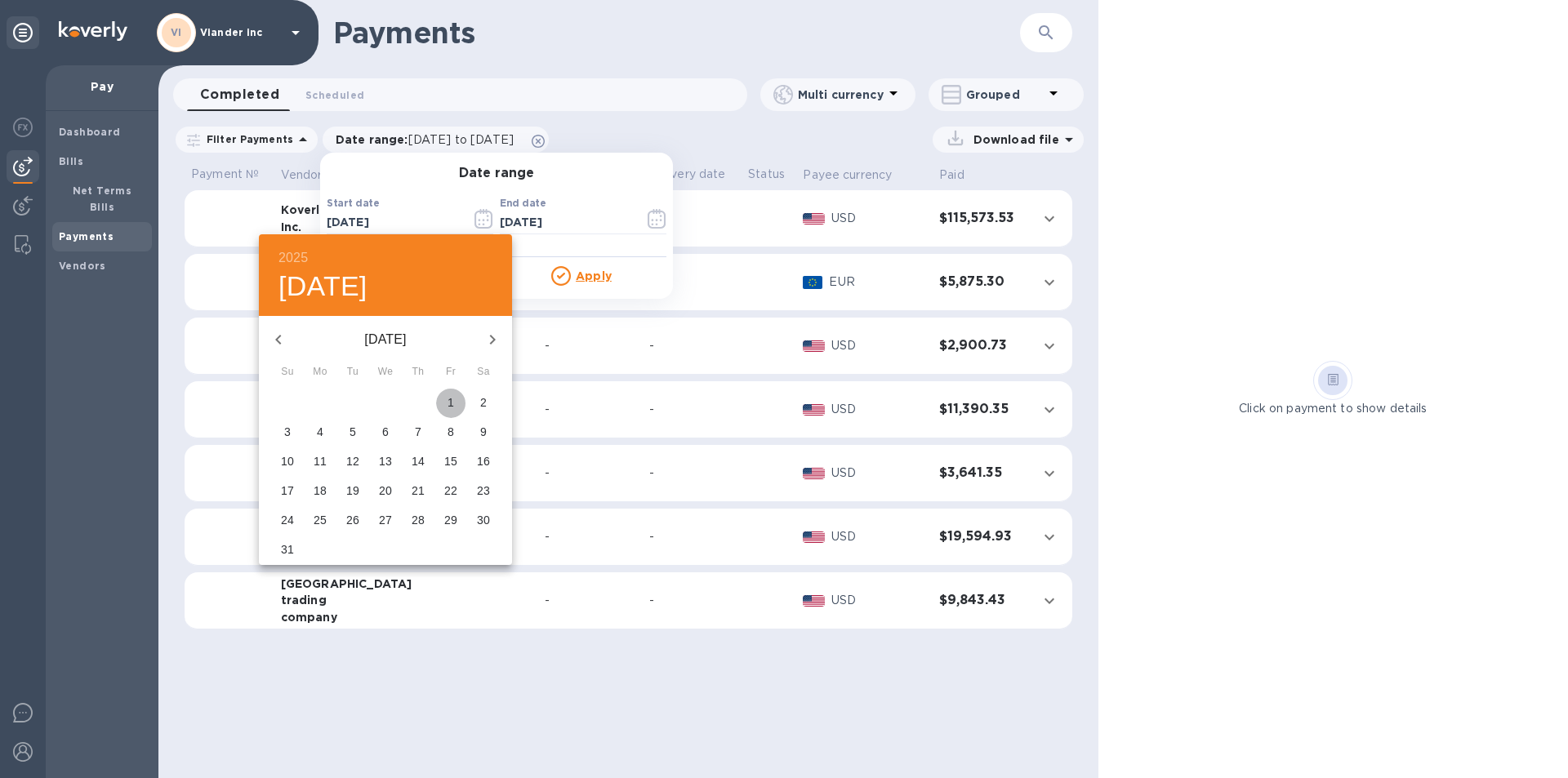
click at [454, 401] on span "1" at bounding box center [451, 402] width 29 height 16
type input "[DATE]"
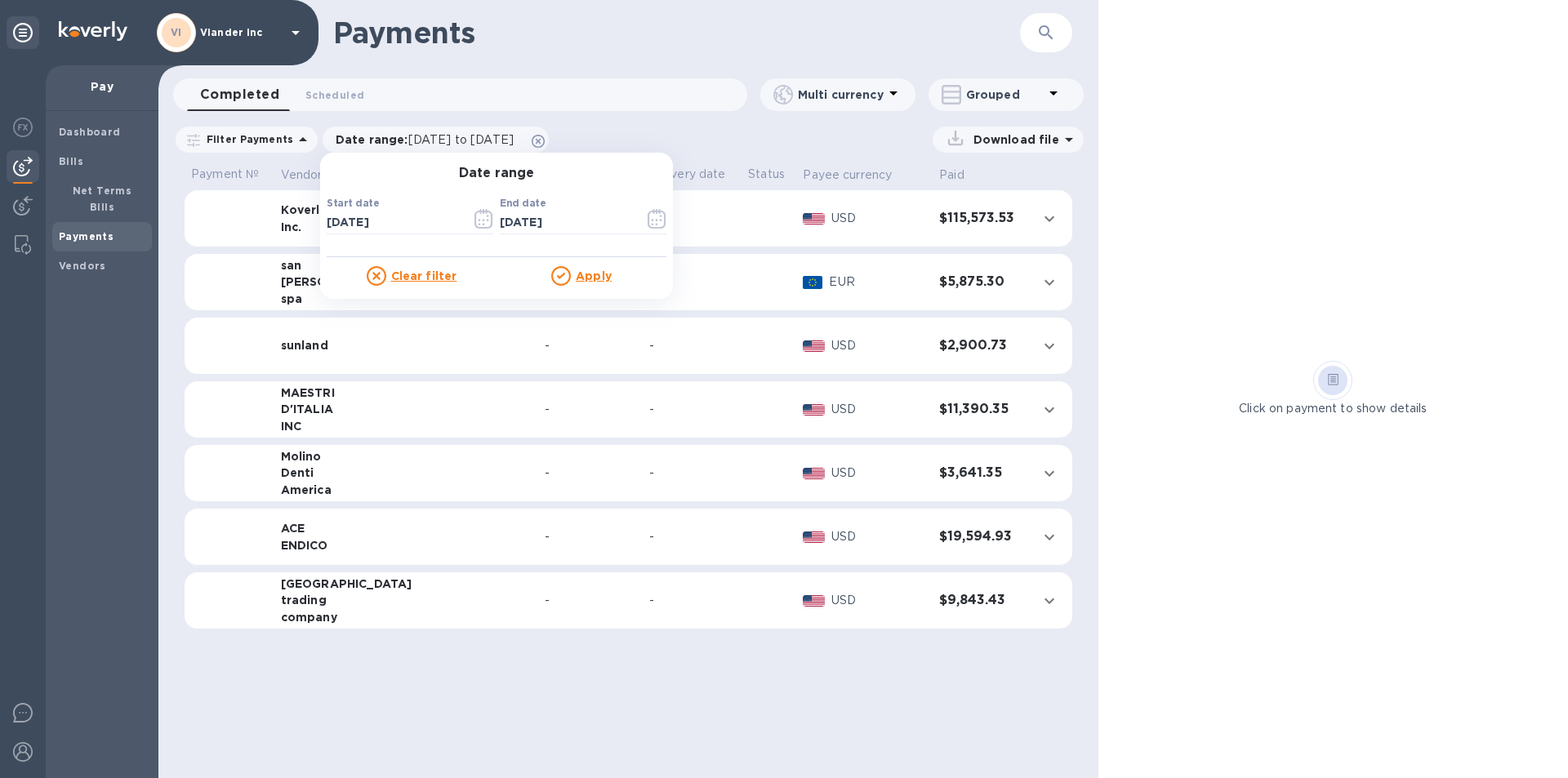
click at [591, 281] on u "Apply" at bounding box center [594, 275] width 36 height 13
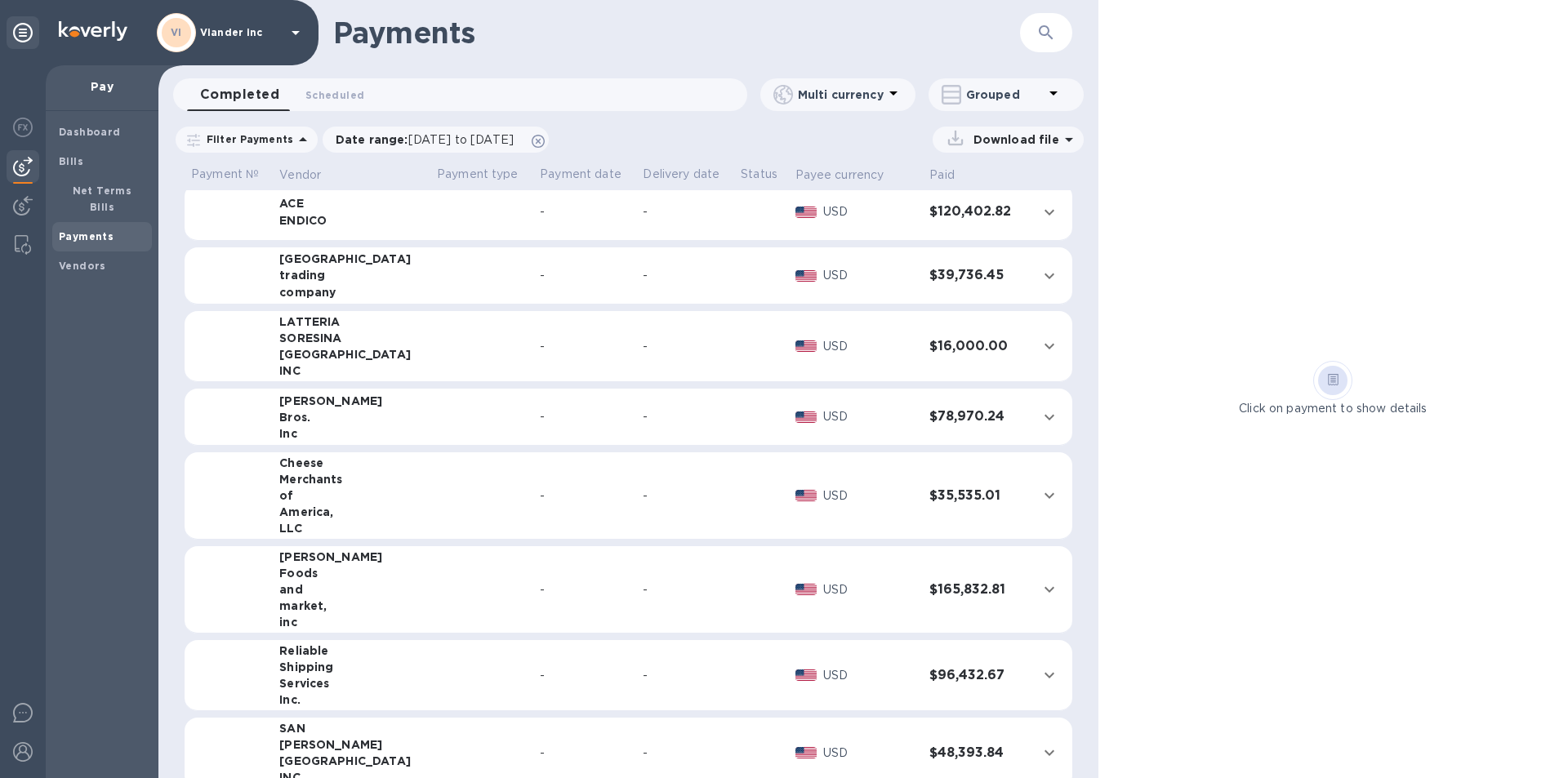
scroll to position [326, 0]
click at [386, 666] on div "Shipping" at bounding box center [351, 665] width 144 height 16
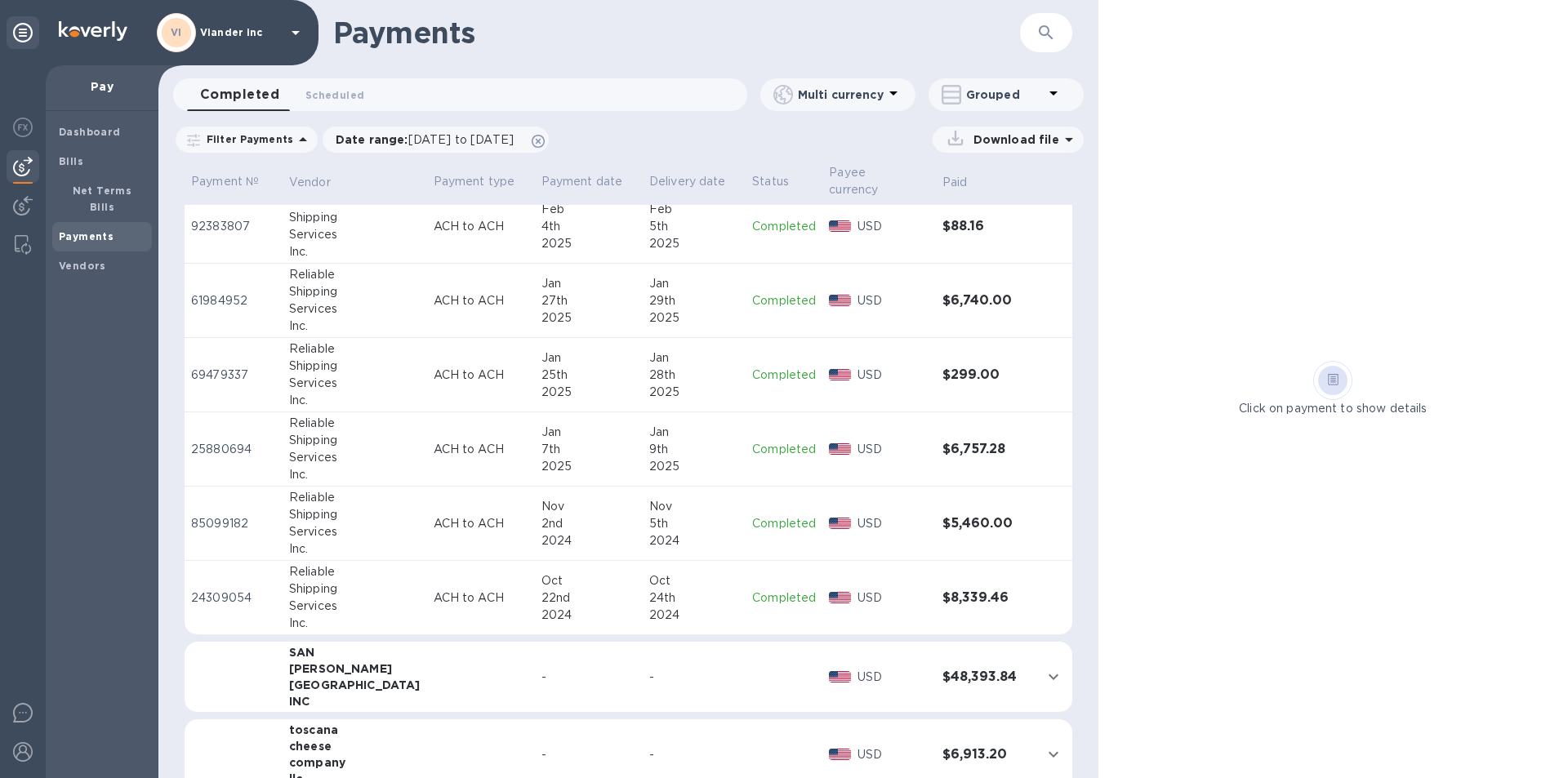
scroll to position [2546, 0]
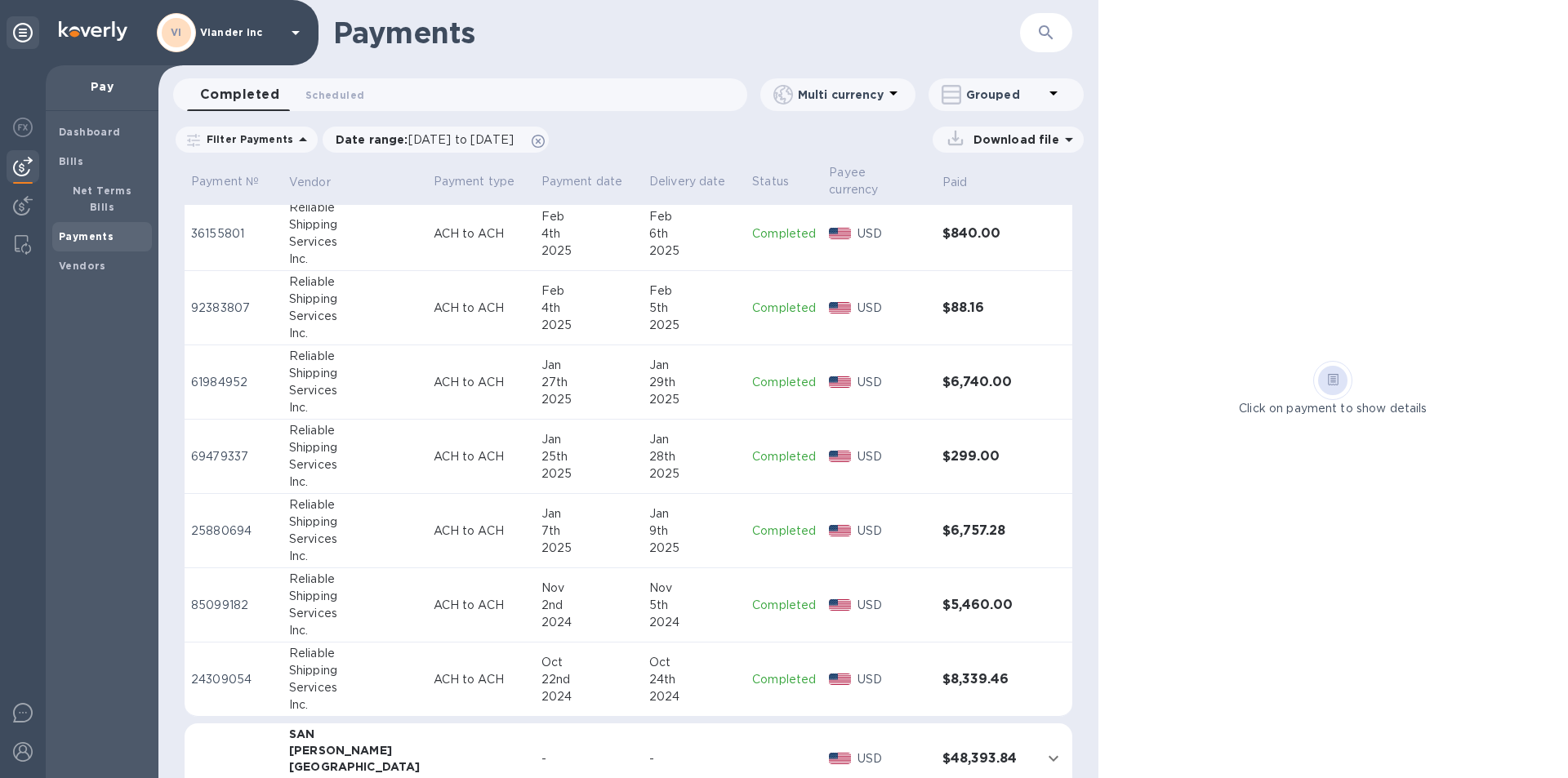
click at [769, 236] on p "Completed" at bounding box center [784, 234] width 64 height 17
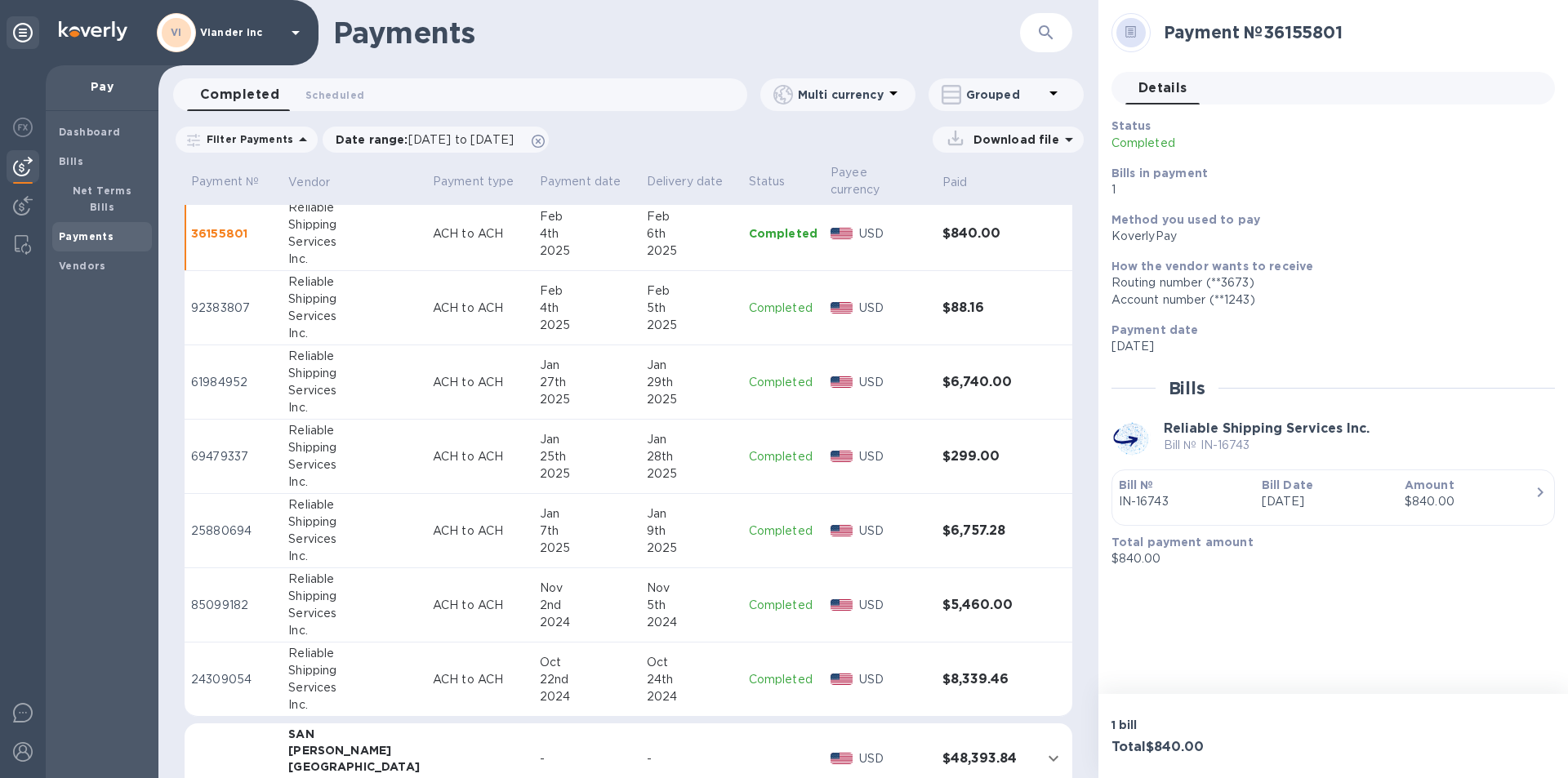
click at [1345, 316] on div "Payment date [DATE]" at bounding box center [1326, 338] width 443 height 47
click at [295, 30] on icon at bounding box center [295, 32] width 20 height 20
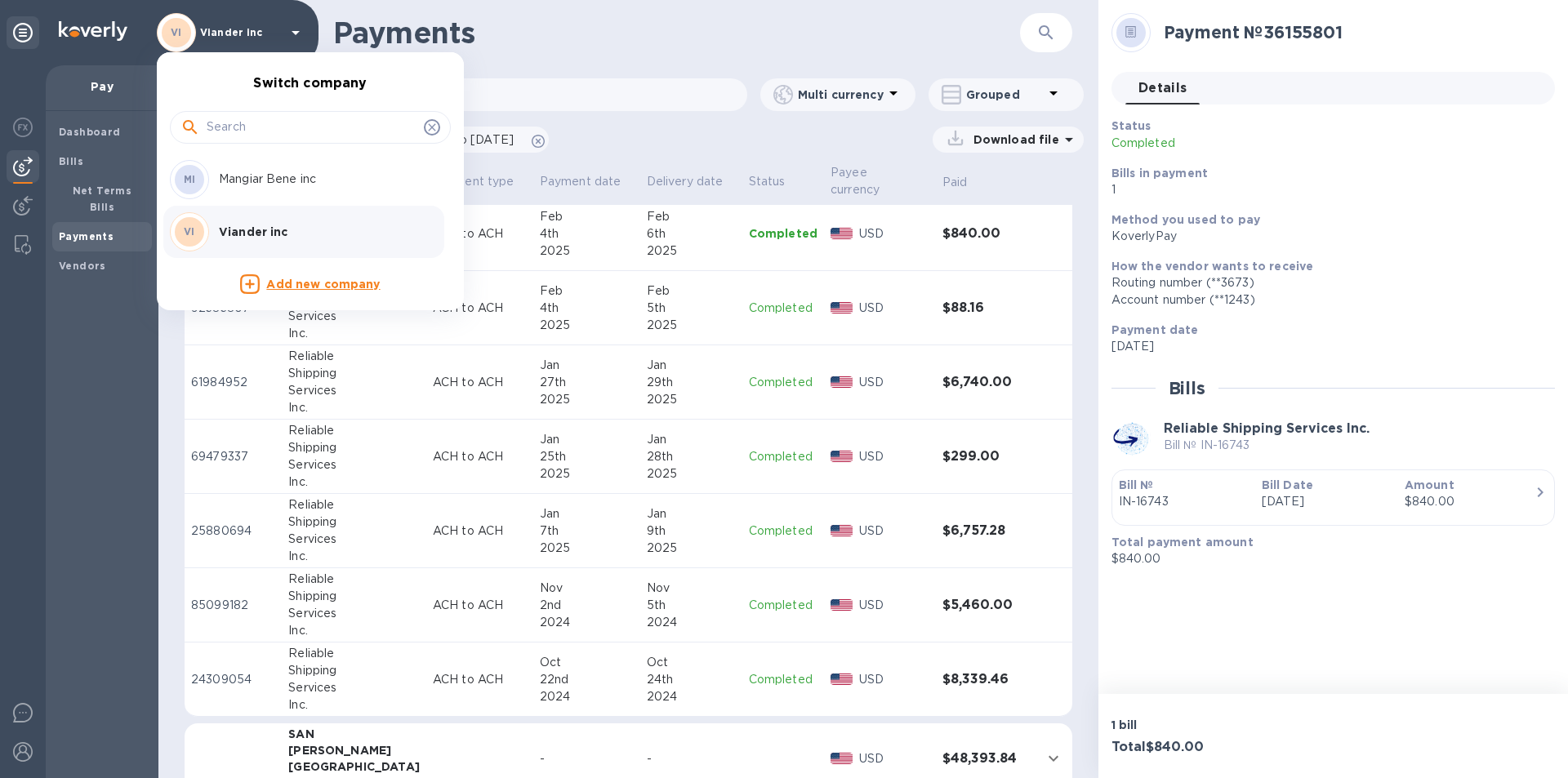
click at [89, 638] on div at bounding box center [784, 389] width 1568 height 778
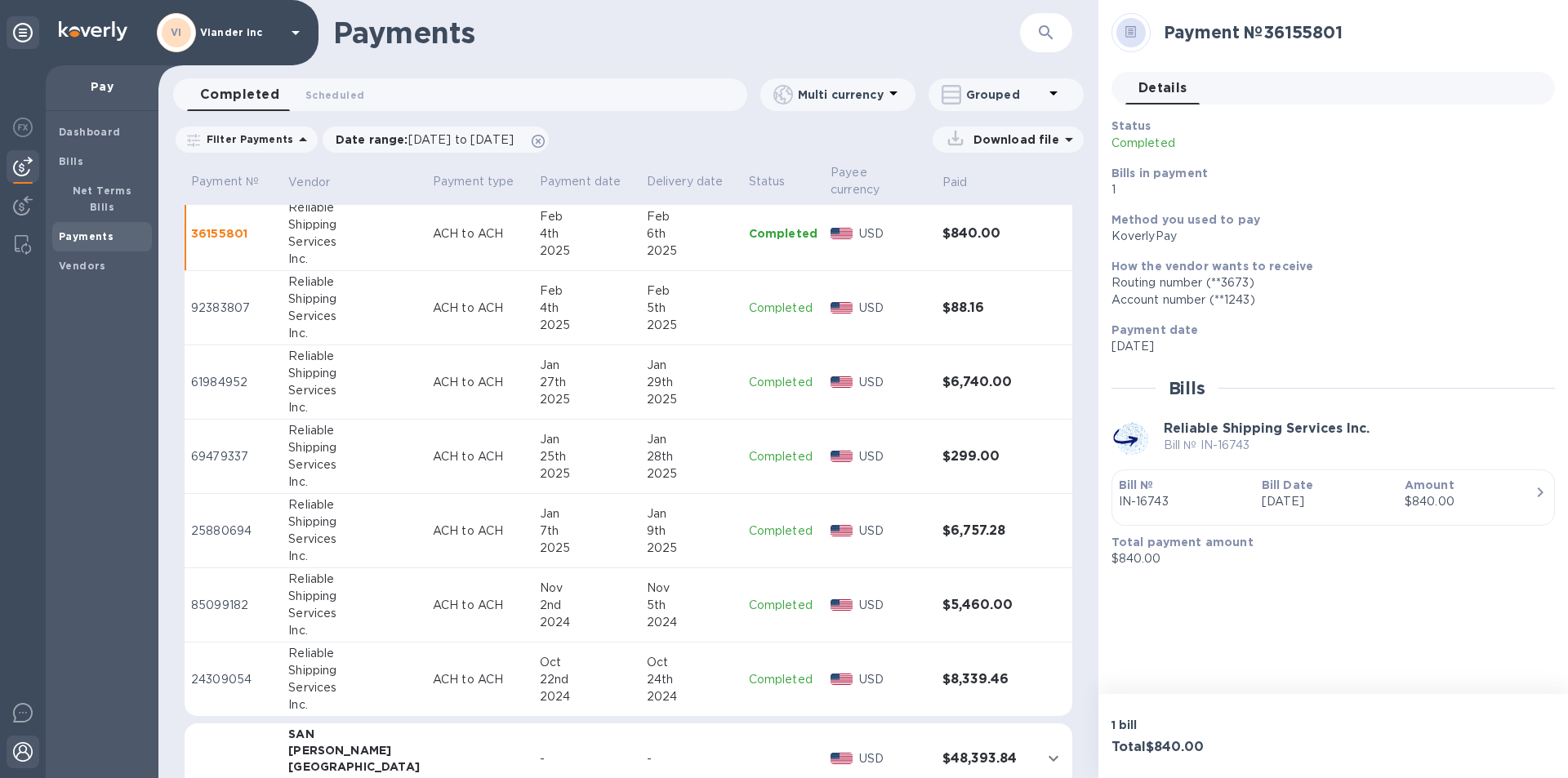
click at [20, 755] on img at bounding box center [22, 751] width 20 height 20
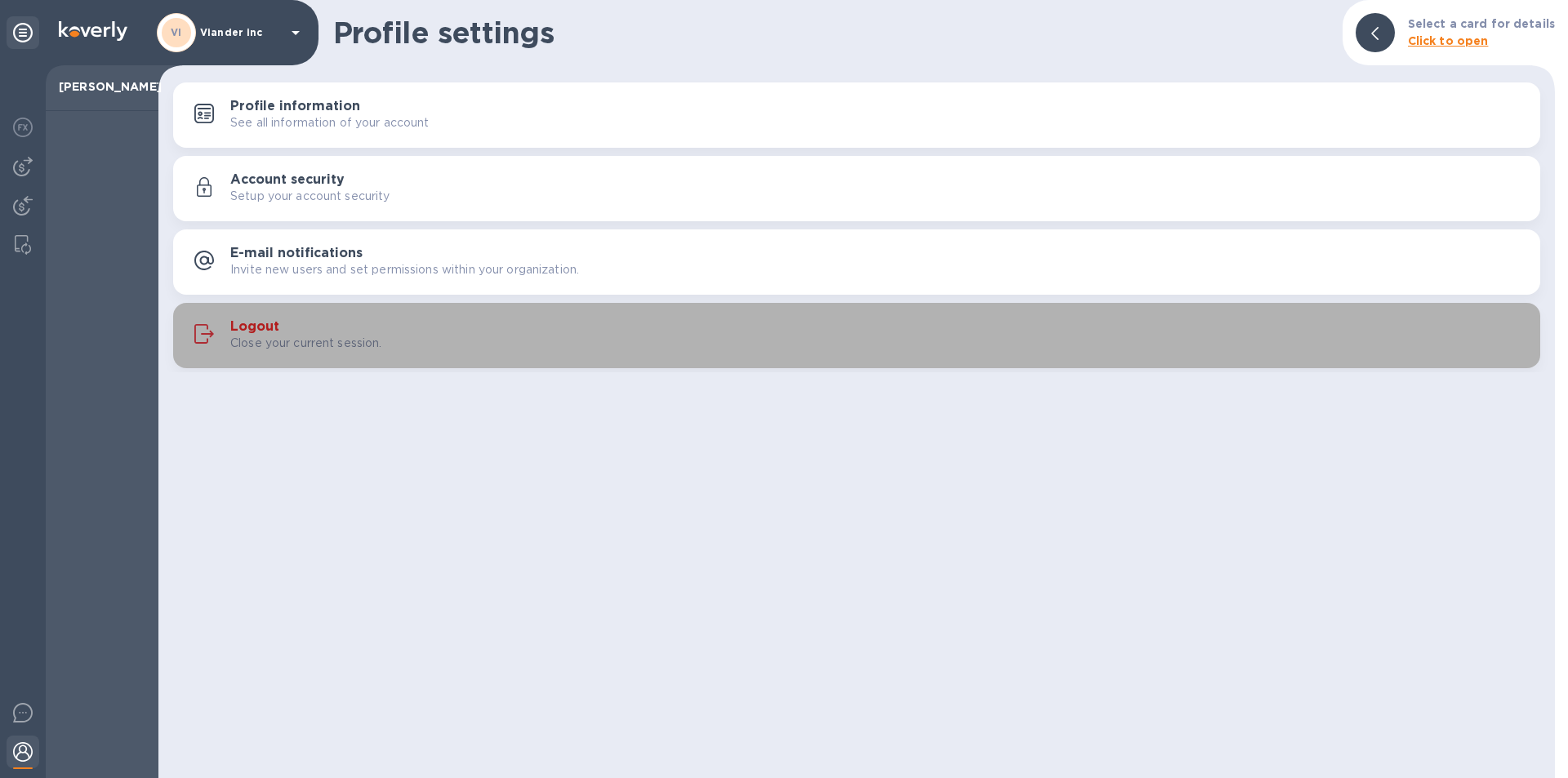
click at [274, 326] on h3 "Logout" at bounding box center [255, 327] width 49 height 16
